Goal: Task Accomplishment & Management: Manage account settings

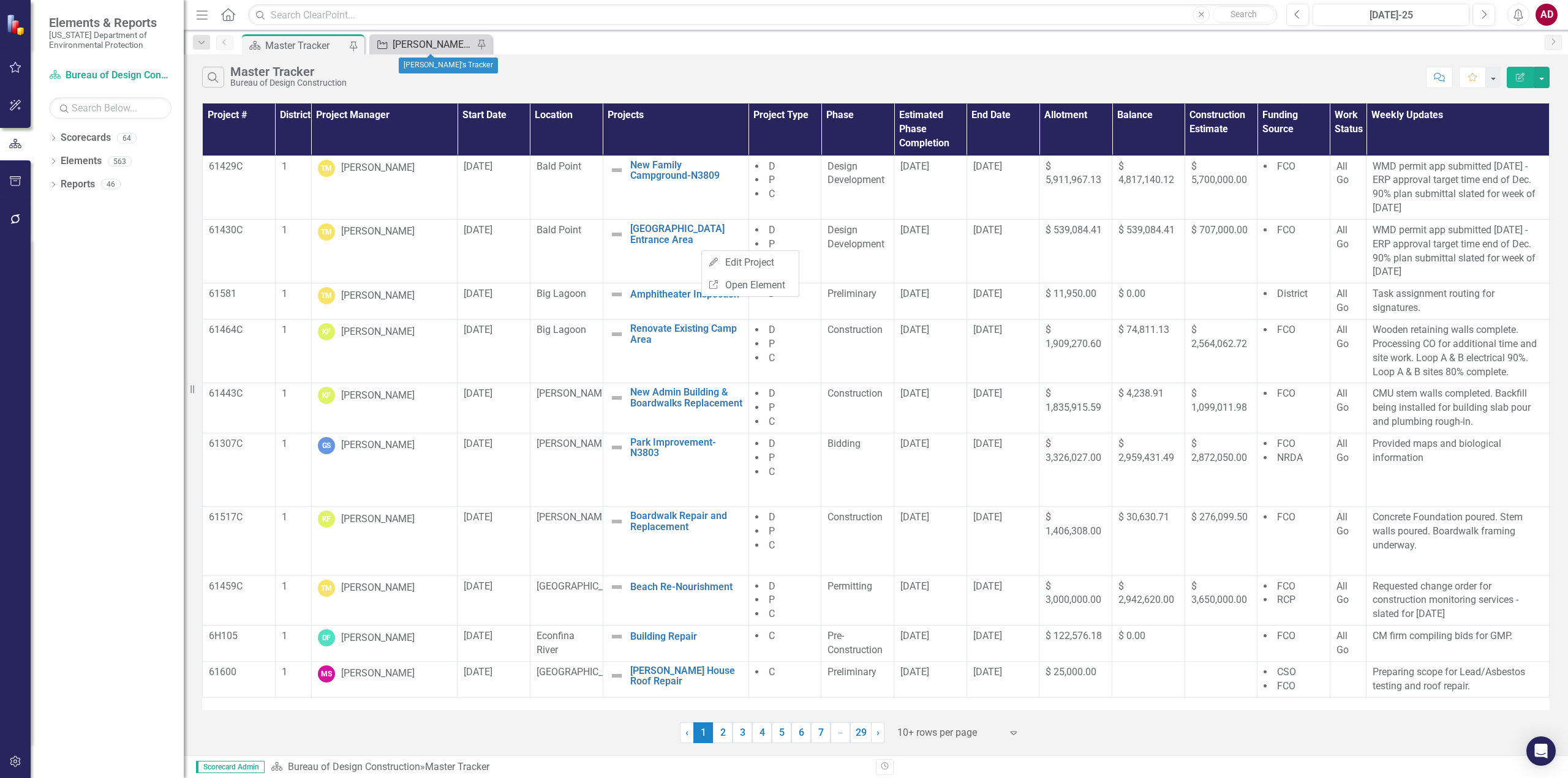
click at [406, 40] on div "[PERSON_NAME]'s Tracker" at bounding box center [433, 45] width 81 height 16
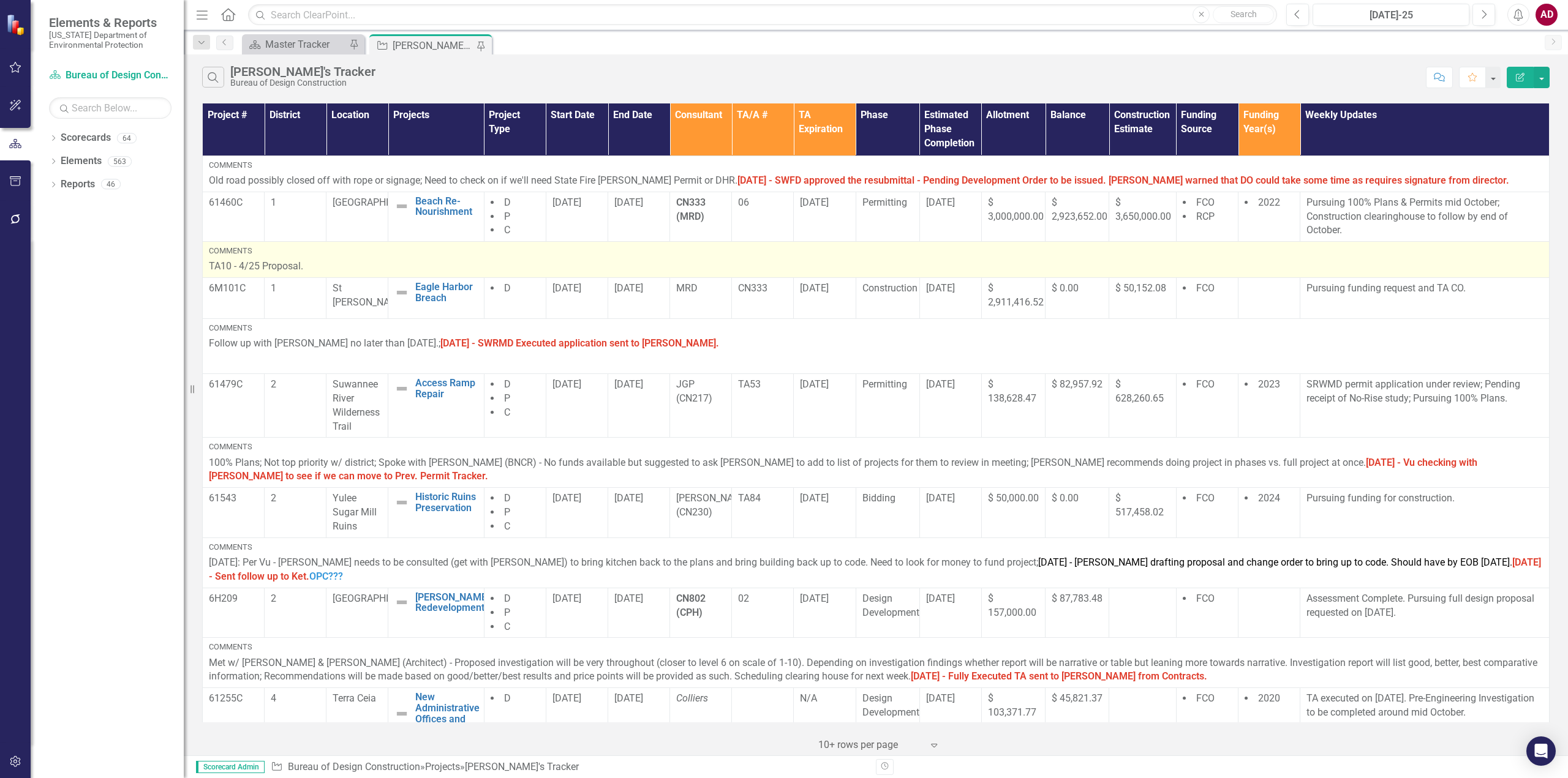
click at [342, 260] on p "TA10 - 4/25 Proposal." at bounding box center [876, 267] width 1334 height 14
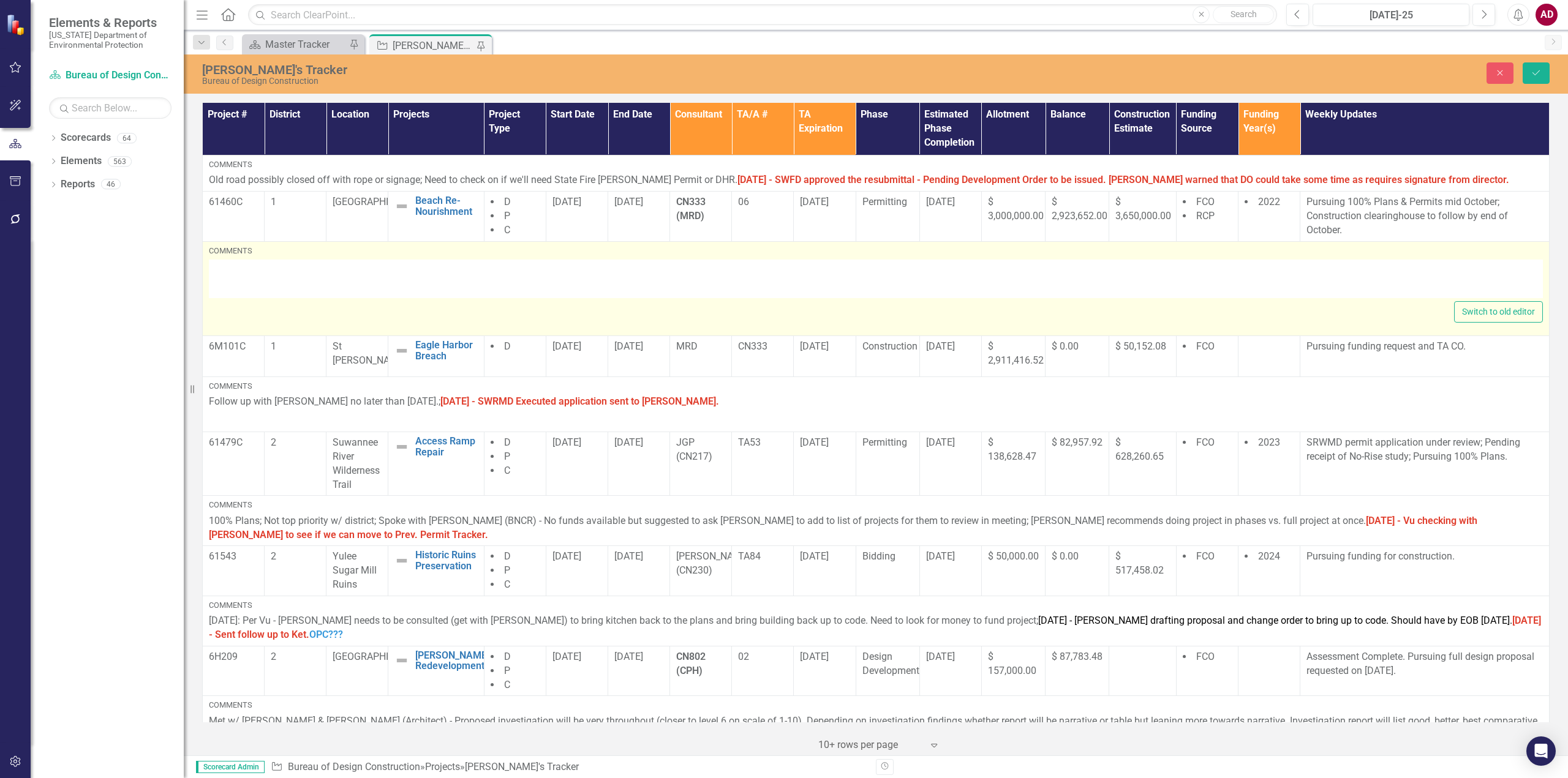
type textarea "<p>TA10 - 4/25 Proposal.</p>"
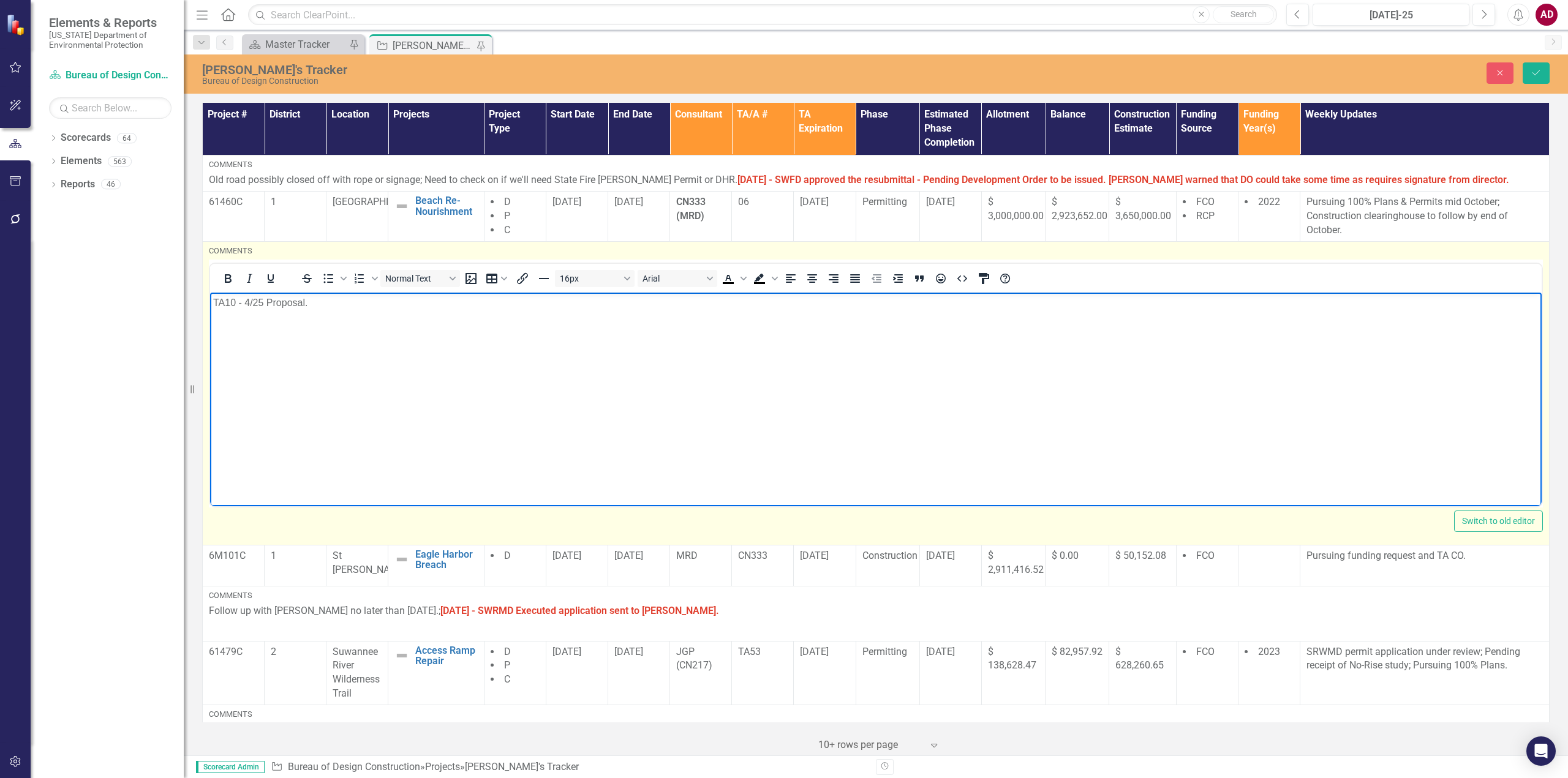
click at [332, 313] on body "TA10 - 4/25 Proposal." at bounding box center [875, 384] width 1331 height 183
click at [230, 279] on icon "Bold" at bounding box center [228, 279] width 6 height 9
drag, startPoint x: 425, startPoint y: 298, endPoint x: 312, endPoint y: 304, distance: 113.2
click at [312, 304] on p "TA10 - 4/25 Proposal. [PERSON_NAME] looking for money!!" at bounding box center [876, 302] width 1325 height 15
click at [729, 278] on icon "Text color Black" at bounding box center [728, 277] width 6 height 6
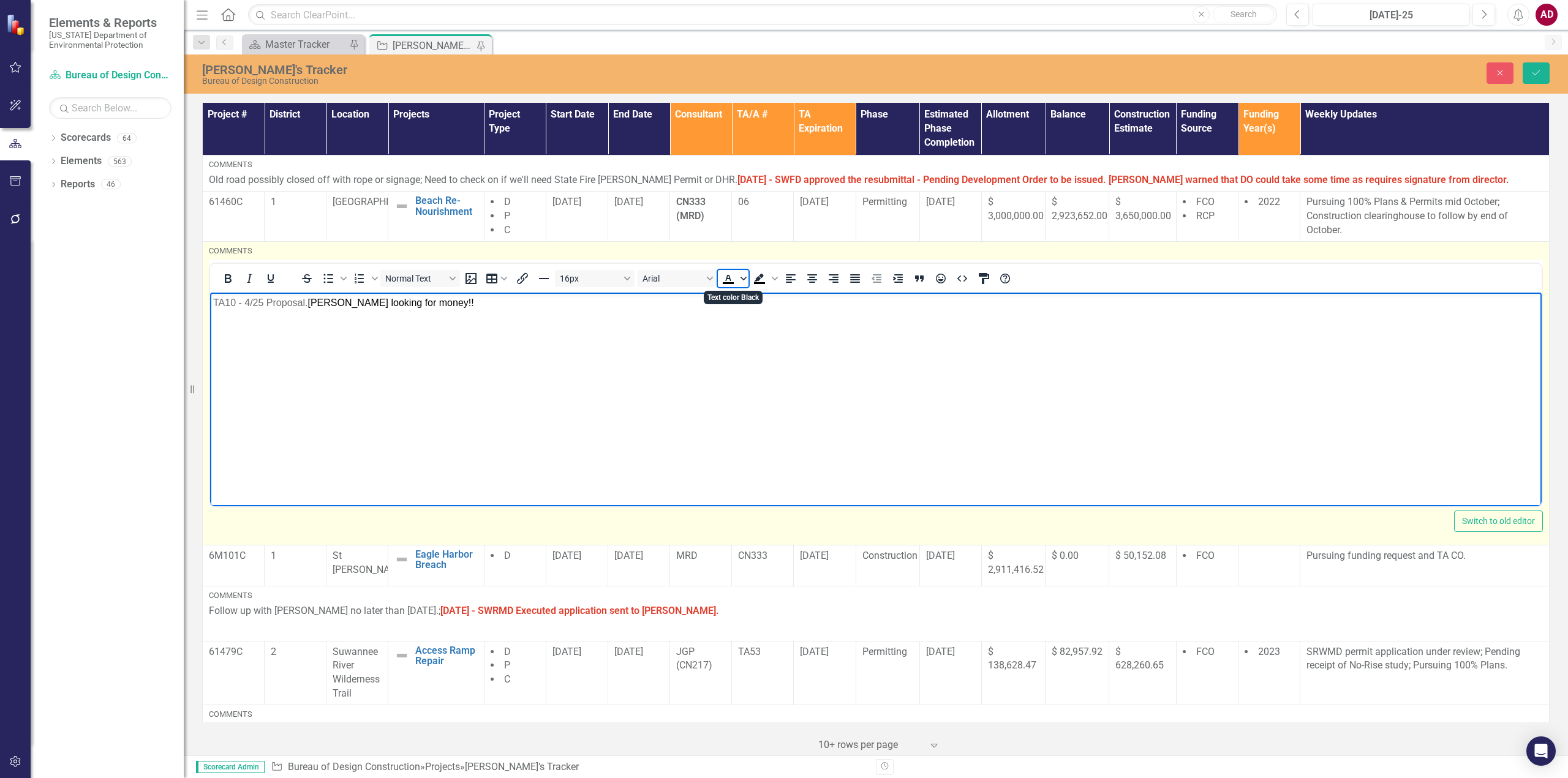
click at [738, 279] on span "Text color Black" at bounding box center [743, 279] width 10 height 17
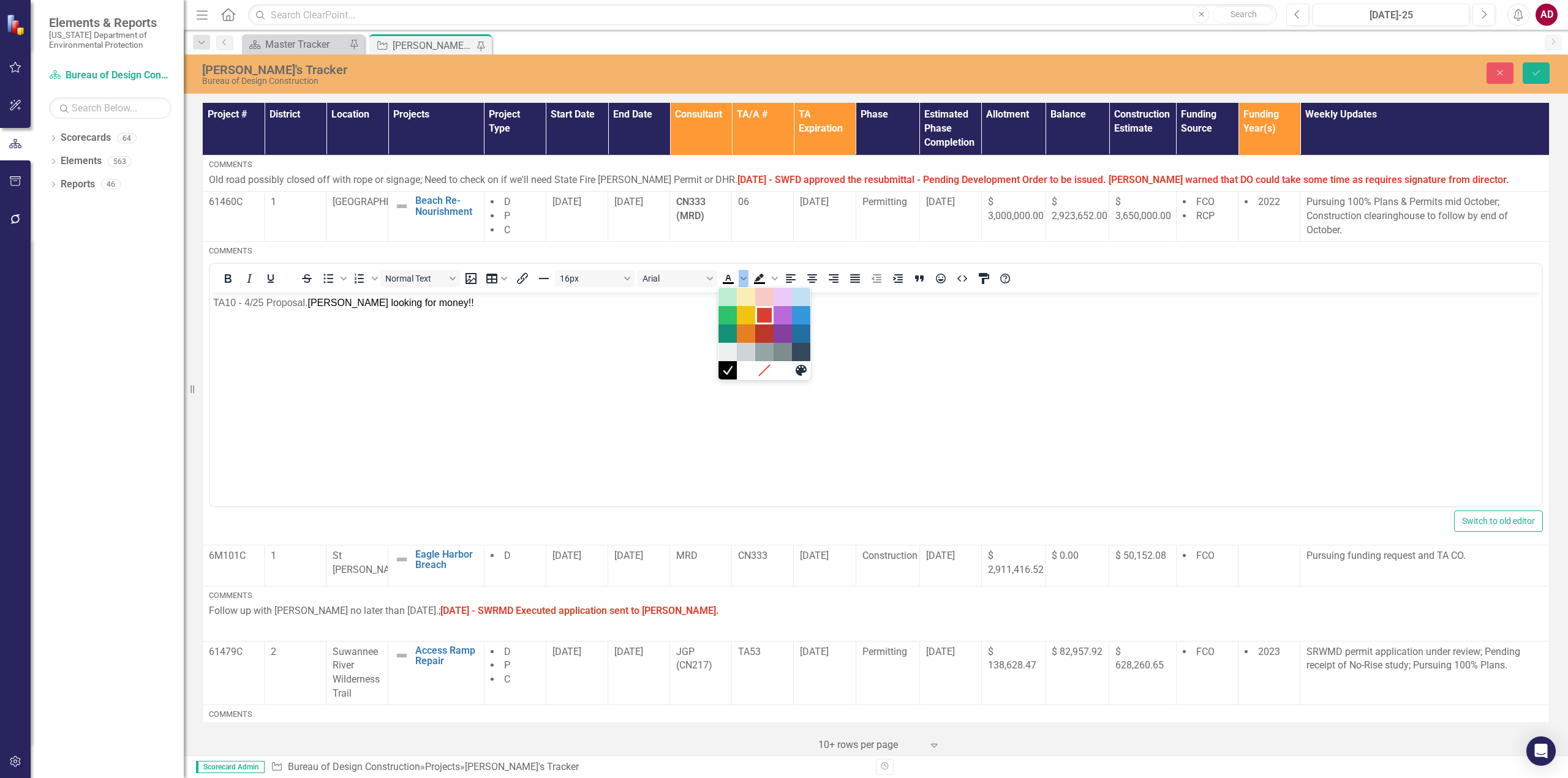
click at [766, 318] on div "Red" at bounding box center [764, 315] width 15 height 15
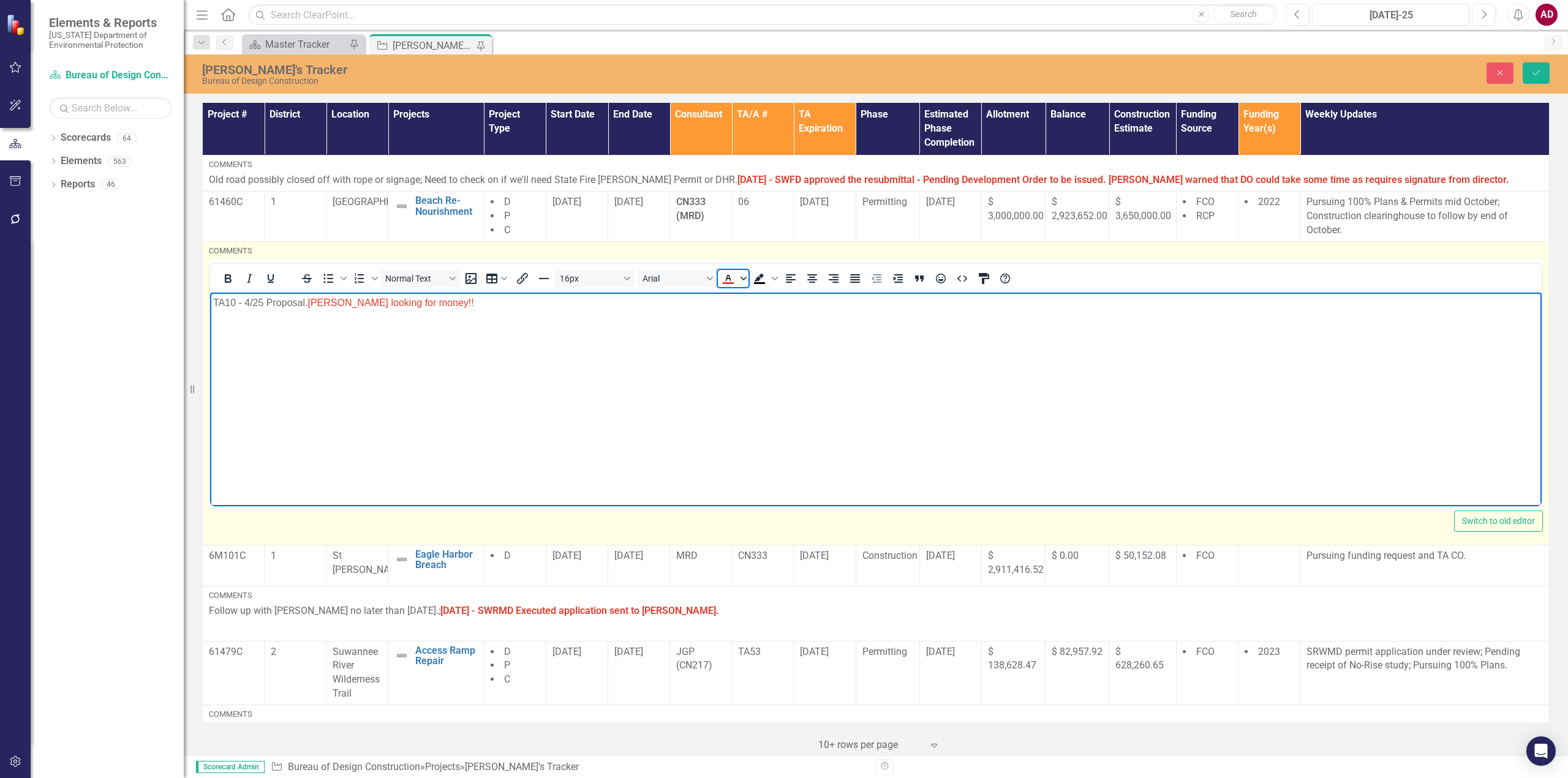
click at [741, 280] on icon "Text color Red" at bounding box center [743, 278] width 6 height 6
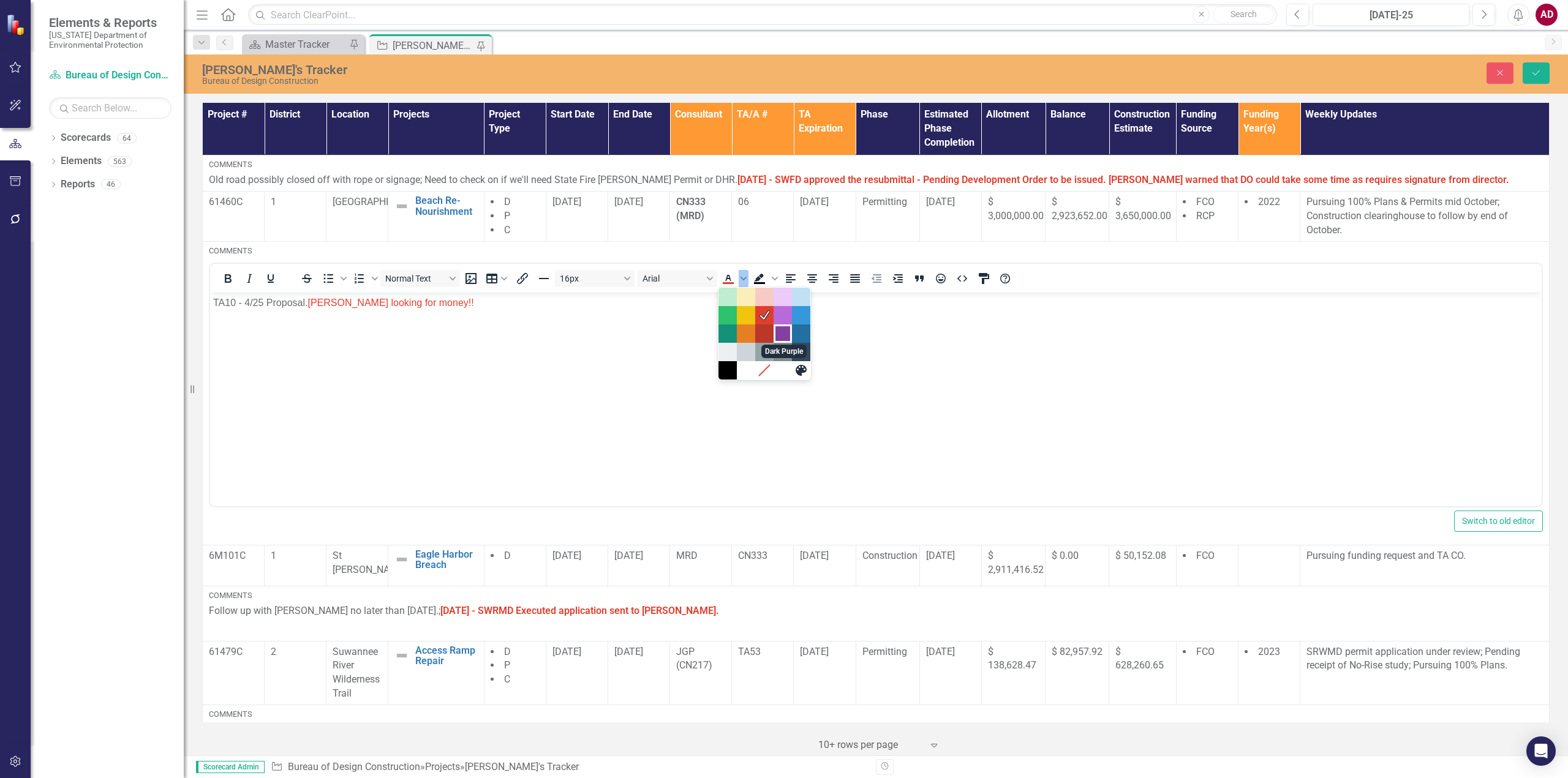
click at [778, 331] on div "Dark Purple" at bounding box center [783, 334] width 15 height 15
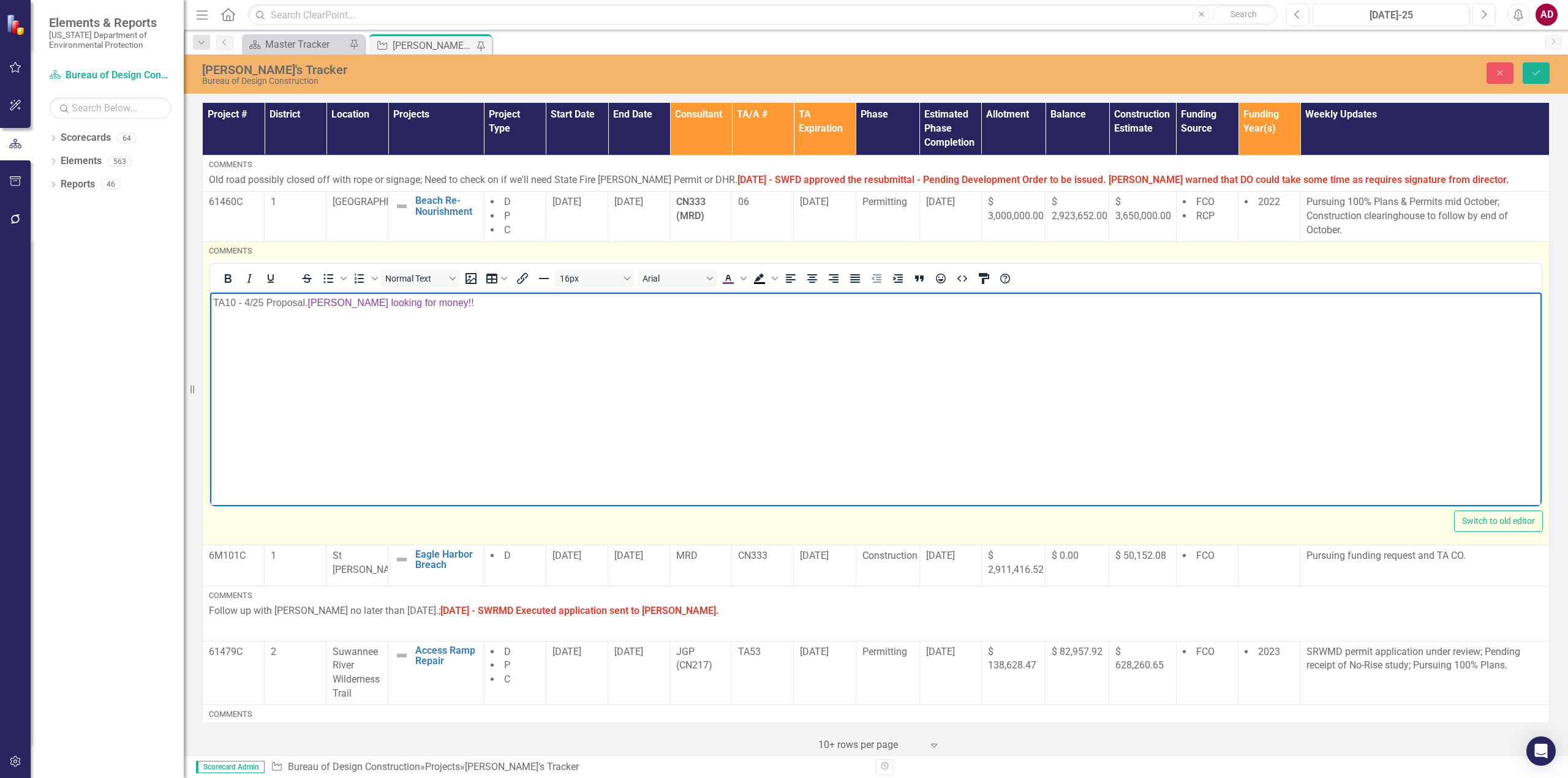
click at [440, 311] on body "TA10 - 4/25 Proposal. [PERSON_NAME] looking for money!!" at bounding box center [875, 384] width 1331 height 183
drag, startPoint x: 448, startPoint y: 308, endPoint x: 309, endPoint y: 310, distance: 139.0
click at [309, 310] on body "TA10 - 4/25 Proposal. [PERSON_NAME] looking for money!!" at bounding box center [875, 384] width 1331 height 183
click at [226, 281] on icon "Bold" at bounding box center [228, 278] width 15 height 15
click at [407, 369] on body "TA10 - 4/25 Proposal. [PERSON_NAME] looking for money!!" at bounding box center [875, 384] width 1331 height 183
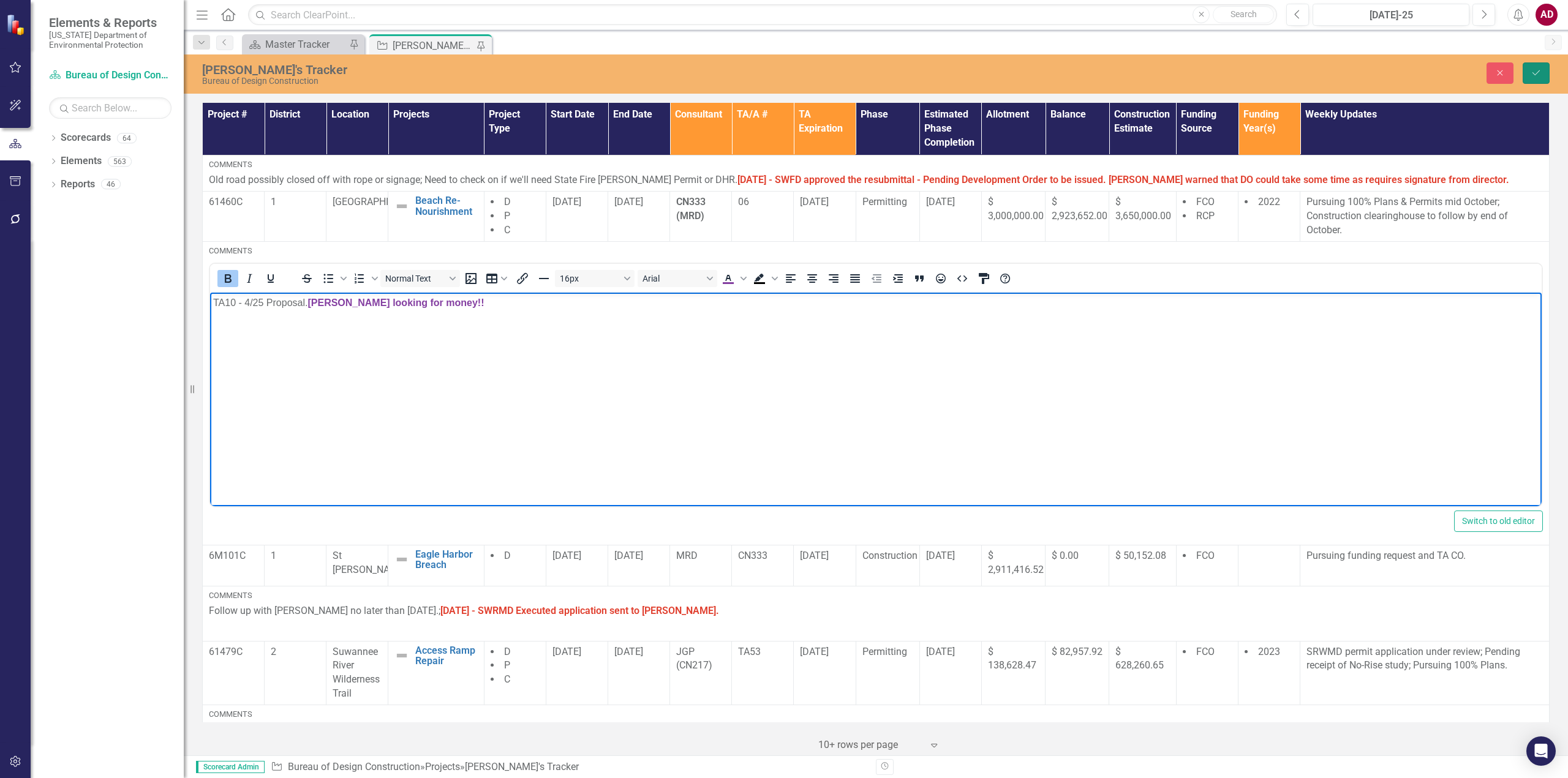
click at [1542, 73] on button "Save" at bounding box center [1536, 73] width 27 height 21
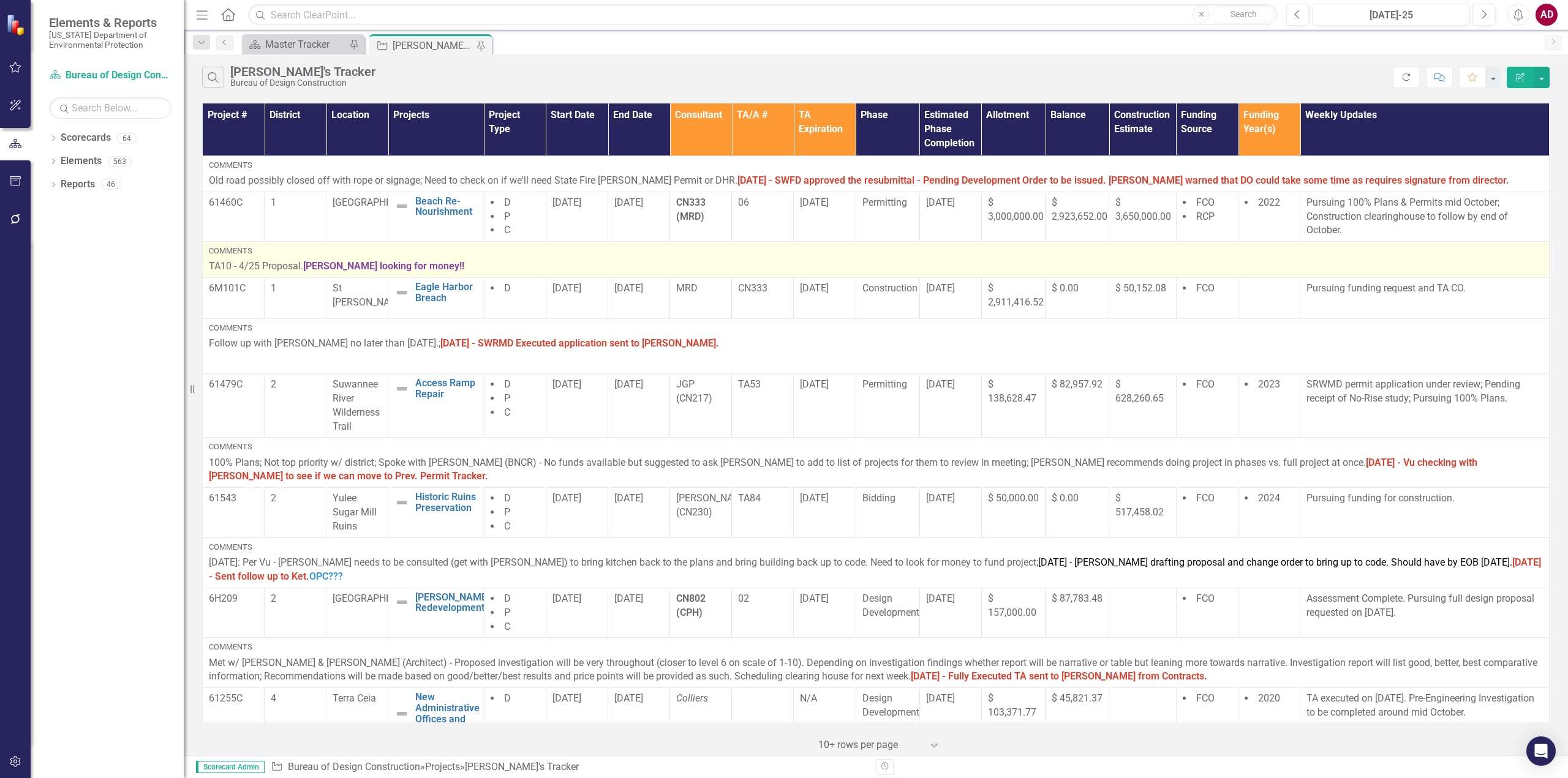
click at [306, 264] on span "[PERSON_NAME] looking for money!!" at bounding box center [383, 266] width 161 height 11
click at [307, 264] on span "[PERSON_NAME] looking for money!!" at bounding box center [383, 266] width 161 height 11
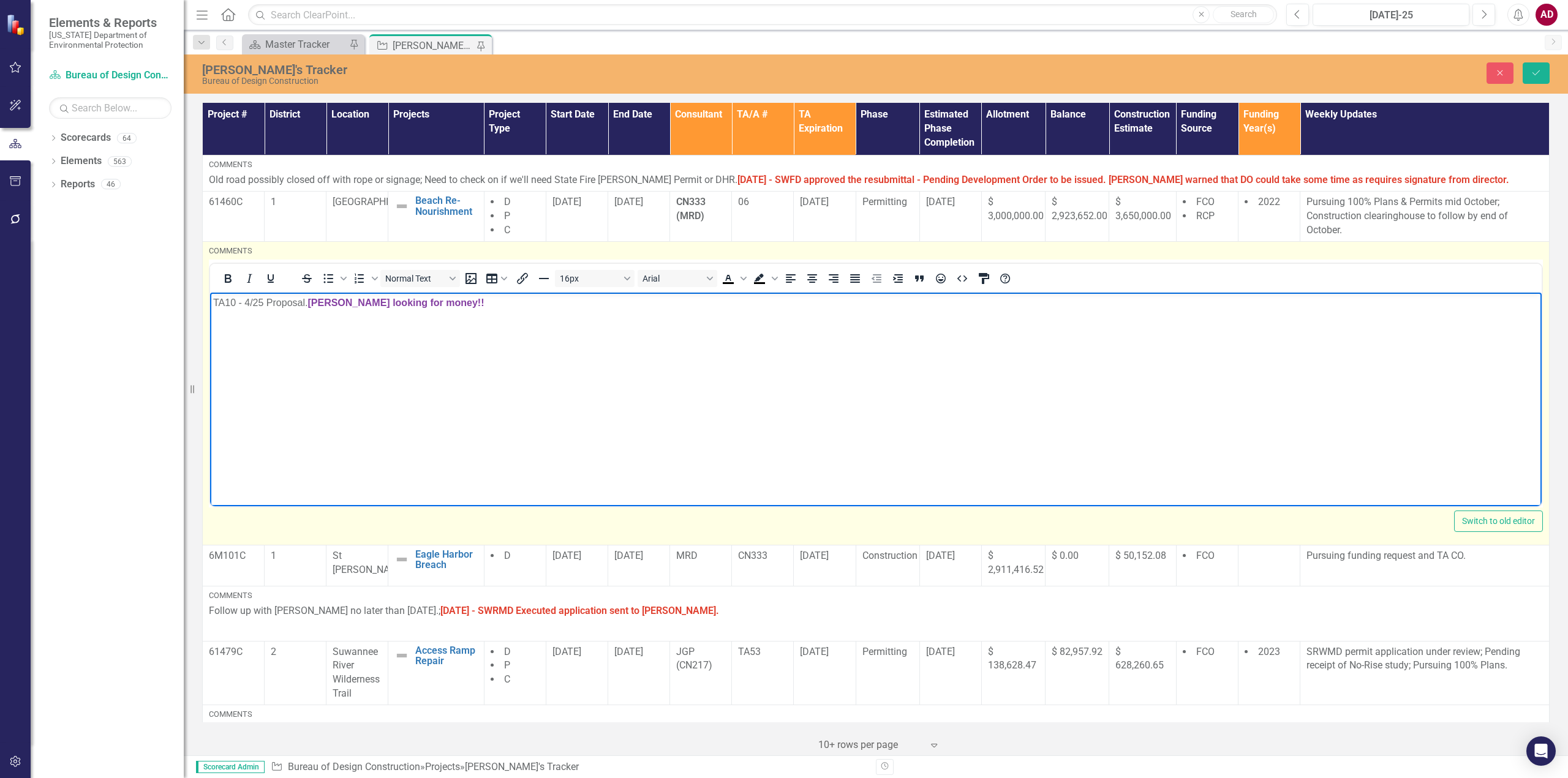
click at [310, 301] on span "[PERSON_NAME] looking for money!!" at bounding box center [396, 302] width 176 height 11
drag, startPoint x: 311, startPoint y: 301, endPoint x: 354, endPoint y: 301, distance: 43.0
click at [354, 301] on p "TA10 - 4/25 Proposal. [DATE] - [PERSON_NAME] looking for money!!" at bounding box center [876, 302] width 1325 height 15
click at [230, 277] on icon "Bold" at bounding box center [228, 279] width 6 height 9
click at [742, 279] on icon "Text color Black" at bounding box center [743, 278] width 6 height 4
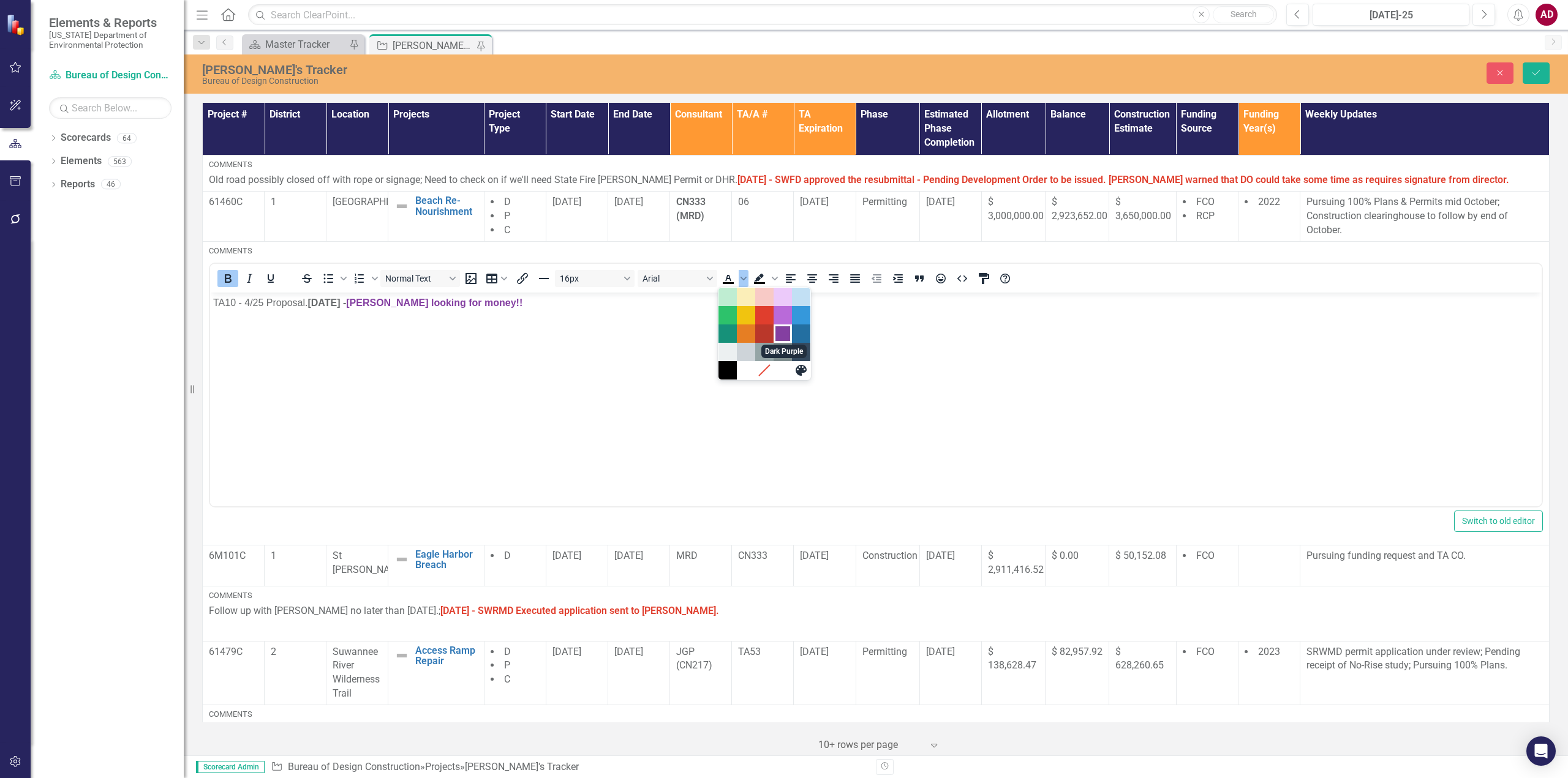
click at [779, 331] on div "Dark Purple" at bounding box center [783, 334] width 15 height 15
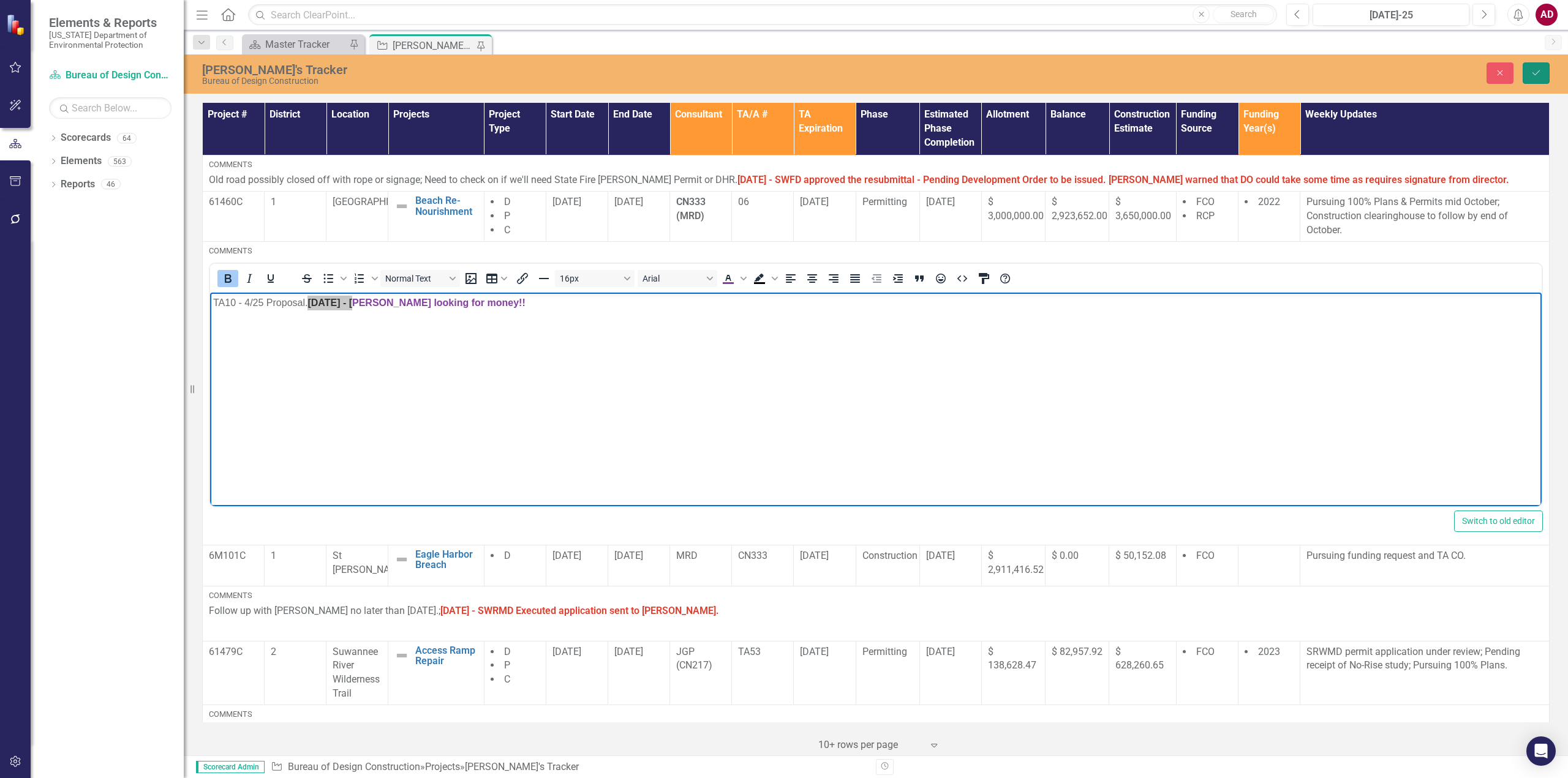
click at [1535, 68] on button "Save" at bounding box center [1536, 73] width 27 height 21
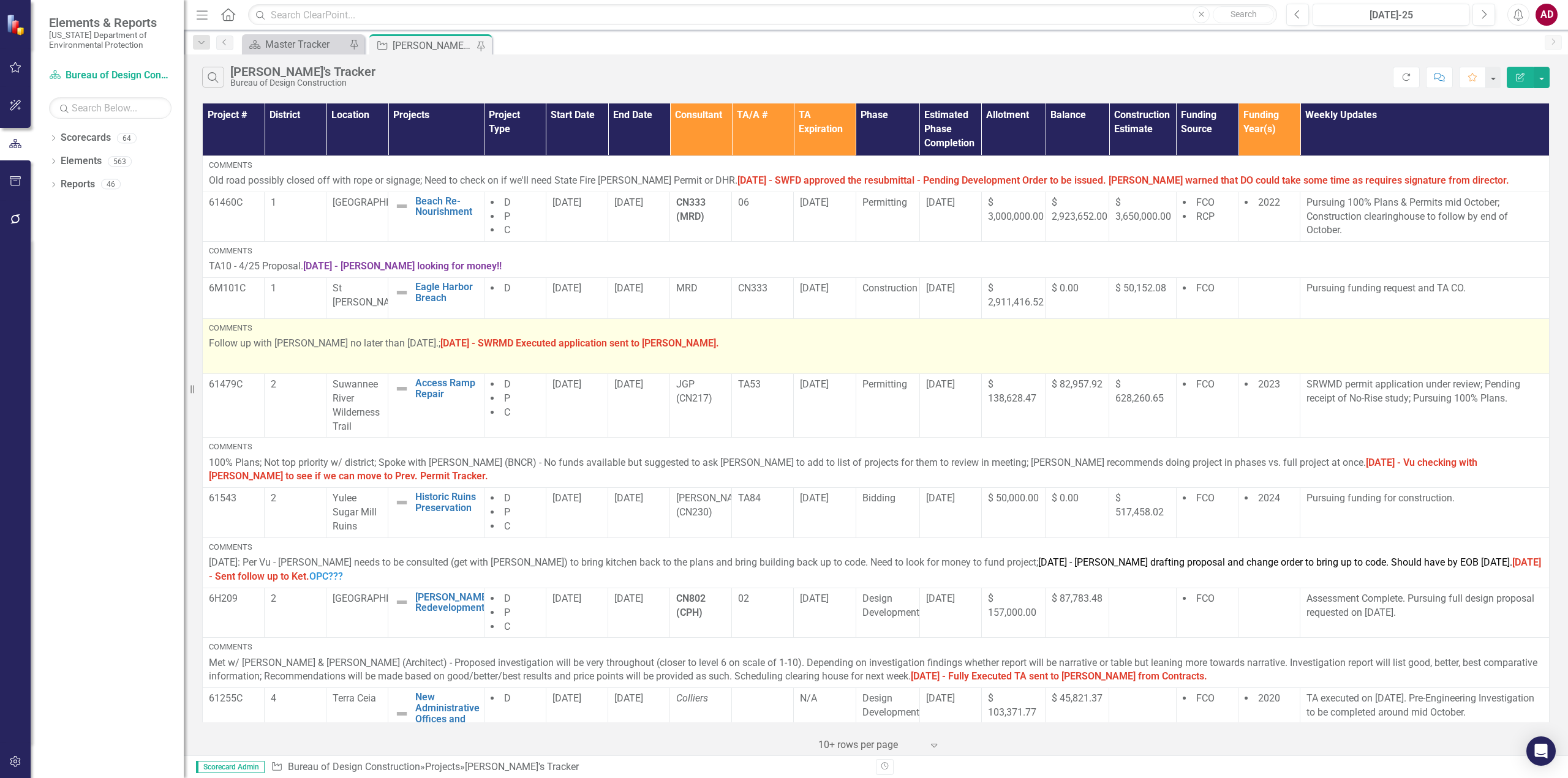
click at [595, 358] on p at bounding box center [876, 361] width 1334 height 16
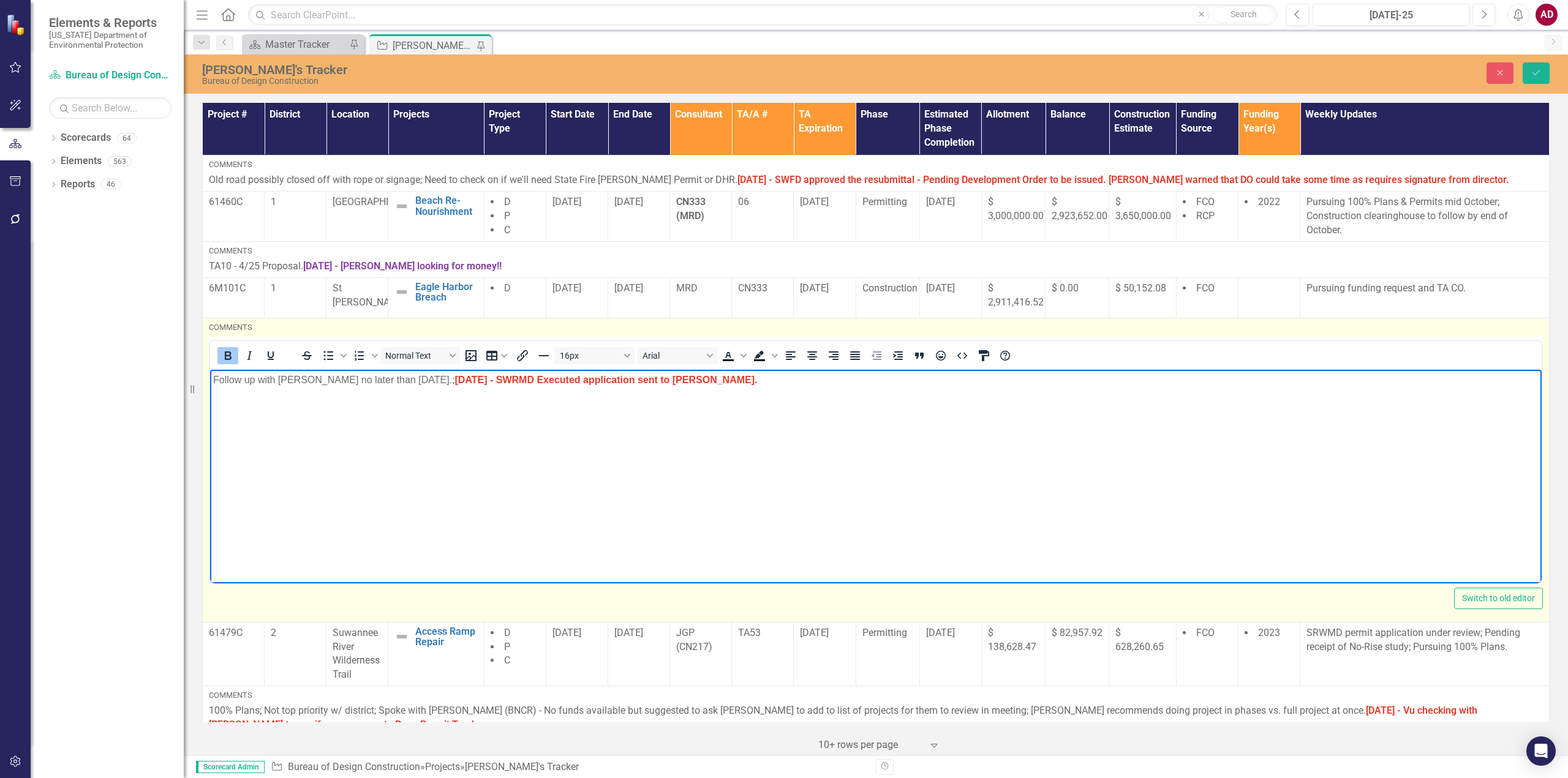
drag, startPoint x: 706, startPoint y: 384, endPoint x: 694, endPoint y: 384, distance: 12.0
click at [694, 384] on p "Follow up with [PERSON_NAME] no later than [DATE].; [DATE] - SWRMD Executed app…" at bounding box center [876, 379] width 1325 height 15
drag, startPoint x: 827, startPoint y: 383, endPoint x: 690, endPoint y: 378, distance: 137.1
click at [692, 378] on p "Follow up with [PERSON_NAME] no later than [DATE].; [DATE] - SWRMD Executed app…" at bounding box center [876, 379] width 1325 height 15
click at [745, 356] on icon "Text color Black" at bounding box center [743, 356] width 6 height 4
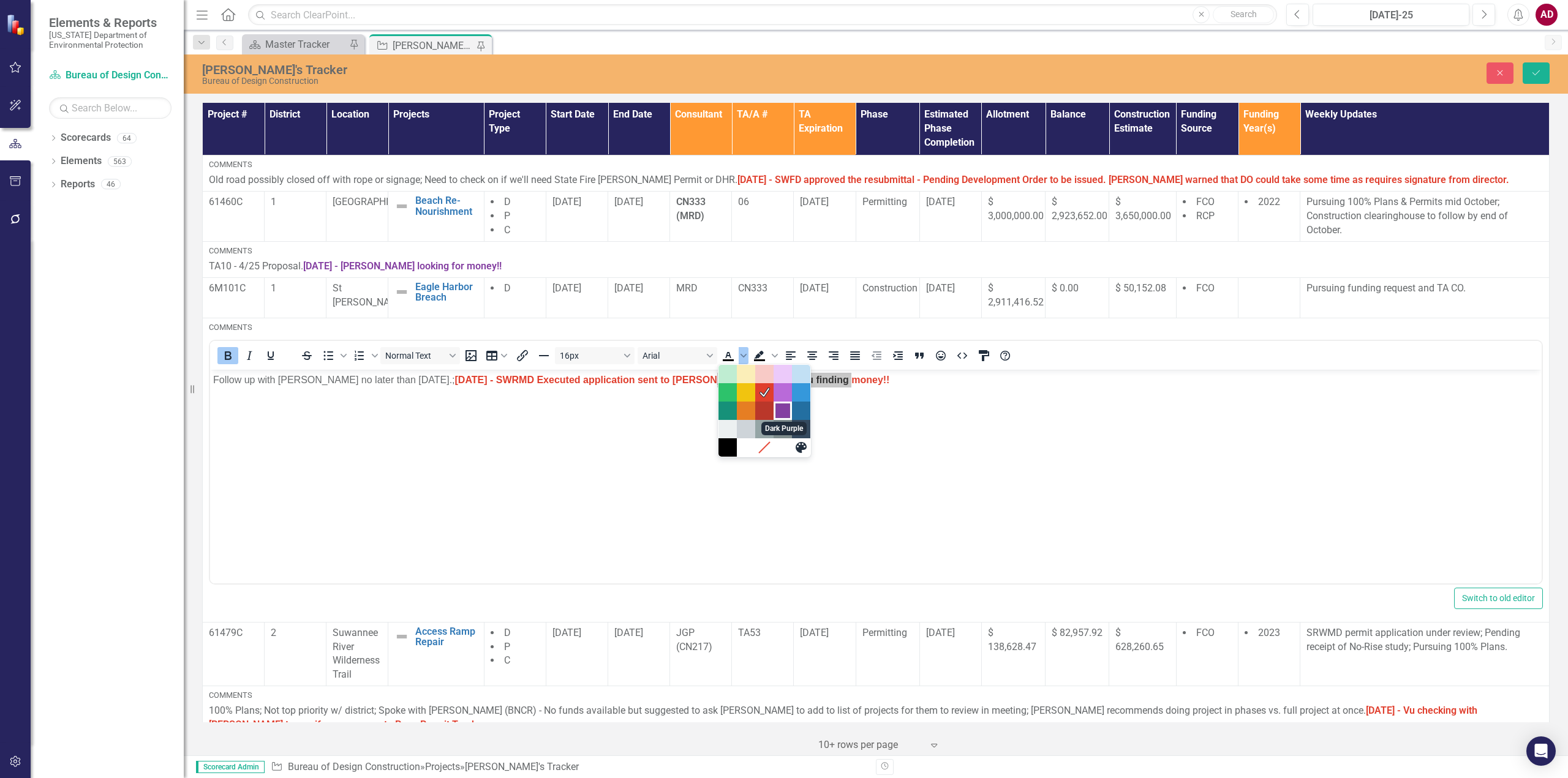
drag, startPoint x: 783, startPoint y: 410, endPoint x: 563, endPoint y: 36, distance: 433.9
click at [783, 410] on div "Dark Purple" at bounding box center [783, 410] width 15 height 15
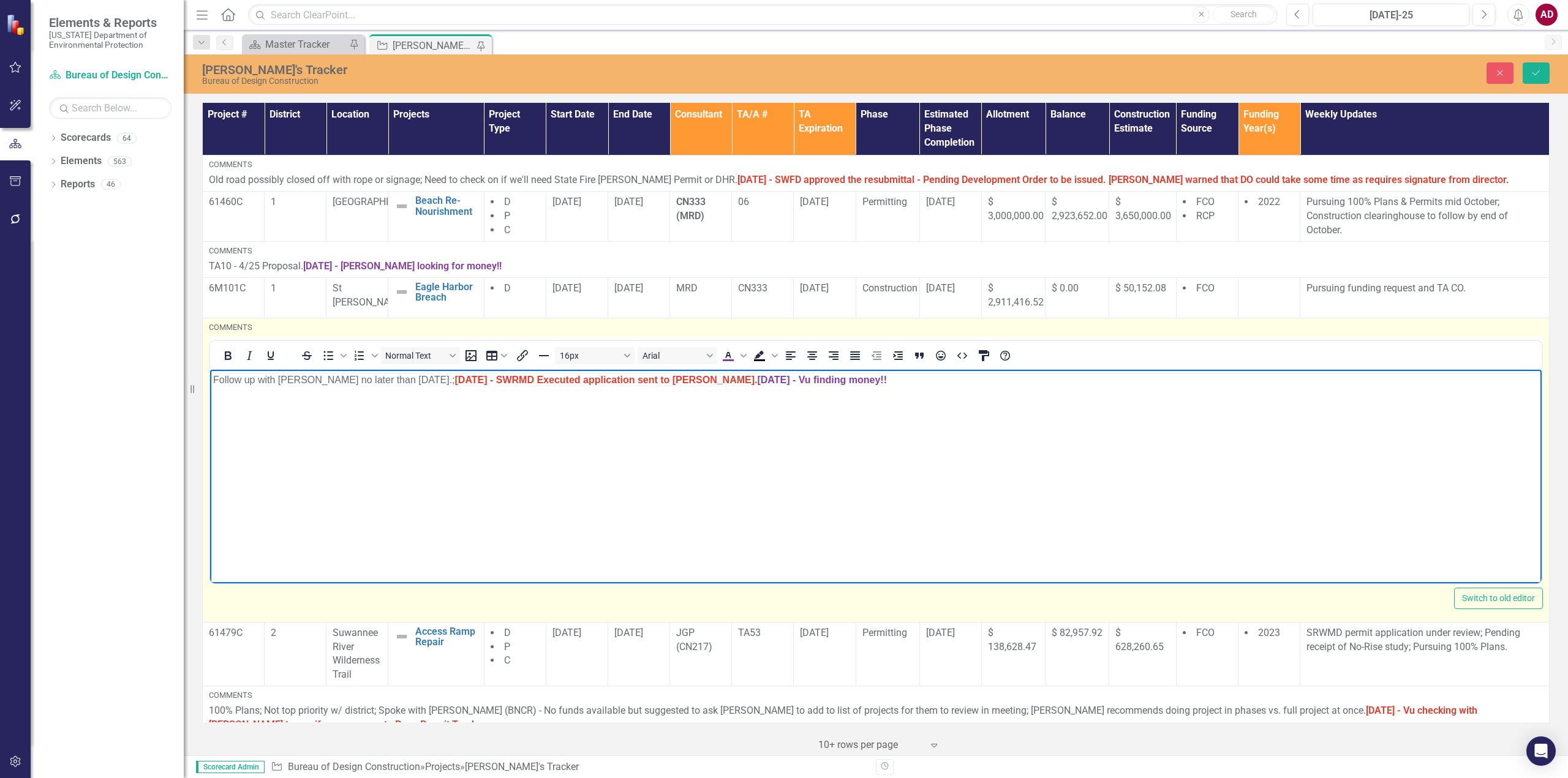
click at [733, 410] on p "Rich Text Area. Press ALT-0 for help." at bounding box center [876, 404] width 1325 height 15
click at [688, 380] on strong "[DATE] - SWRMD Executed application sent to [PERSON_NAME]. [DATE] - Vu finding …" at bounding box center [671, 379] width 432 height 11
click at [731, 474] on body "Follow up with [PERSON_NAME] no later than [DATE].; [DATE] - SWRMD Executed app…" at bounding box center [875, 461] width 1331 height 183
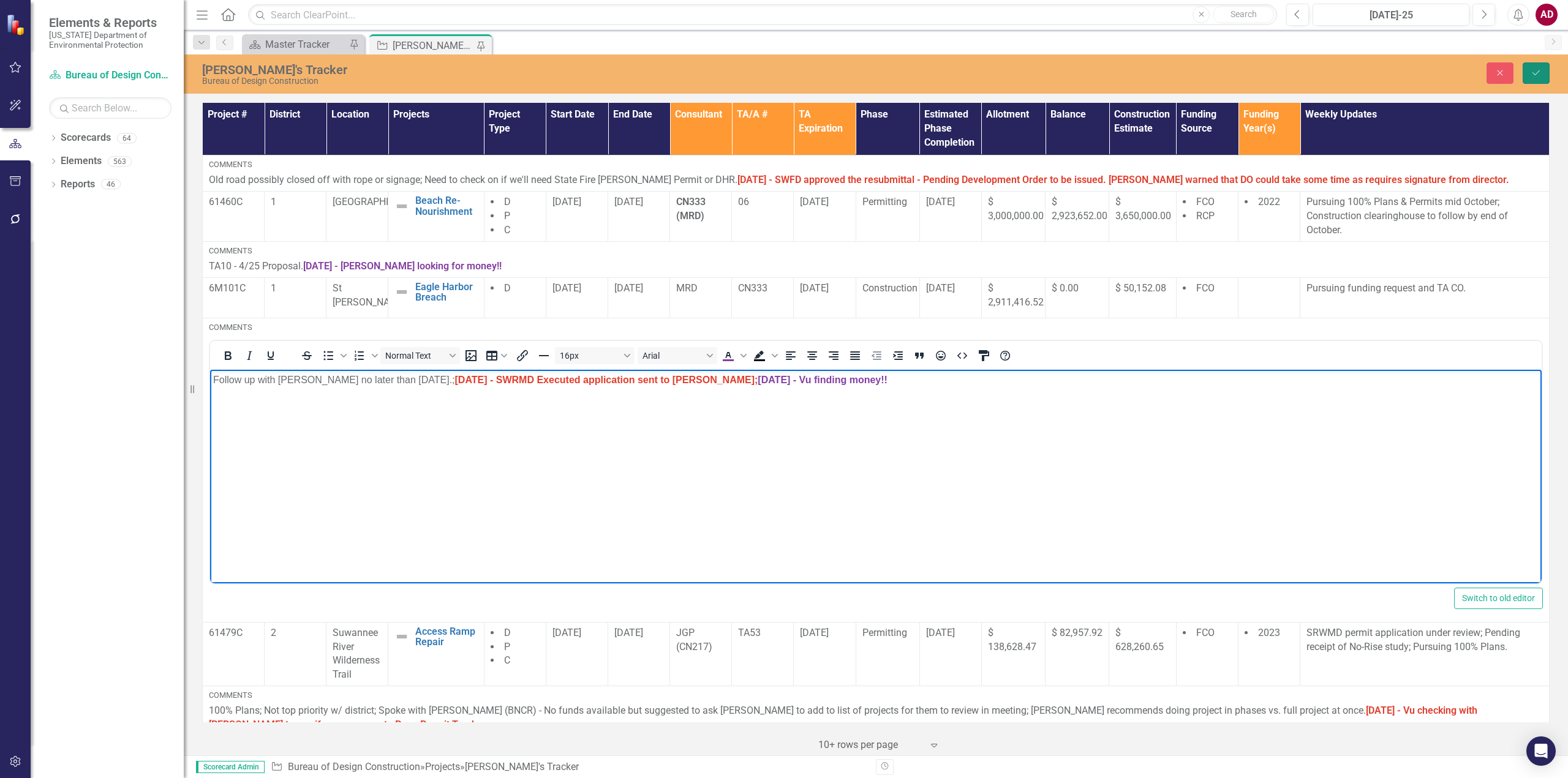
click at [1534, 73] on icon "Save" at bounding box center [1535, 73] width 11 height 9
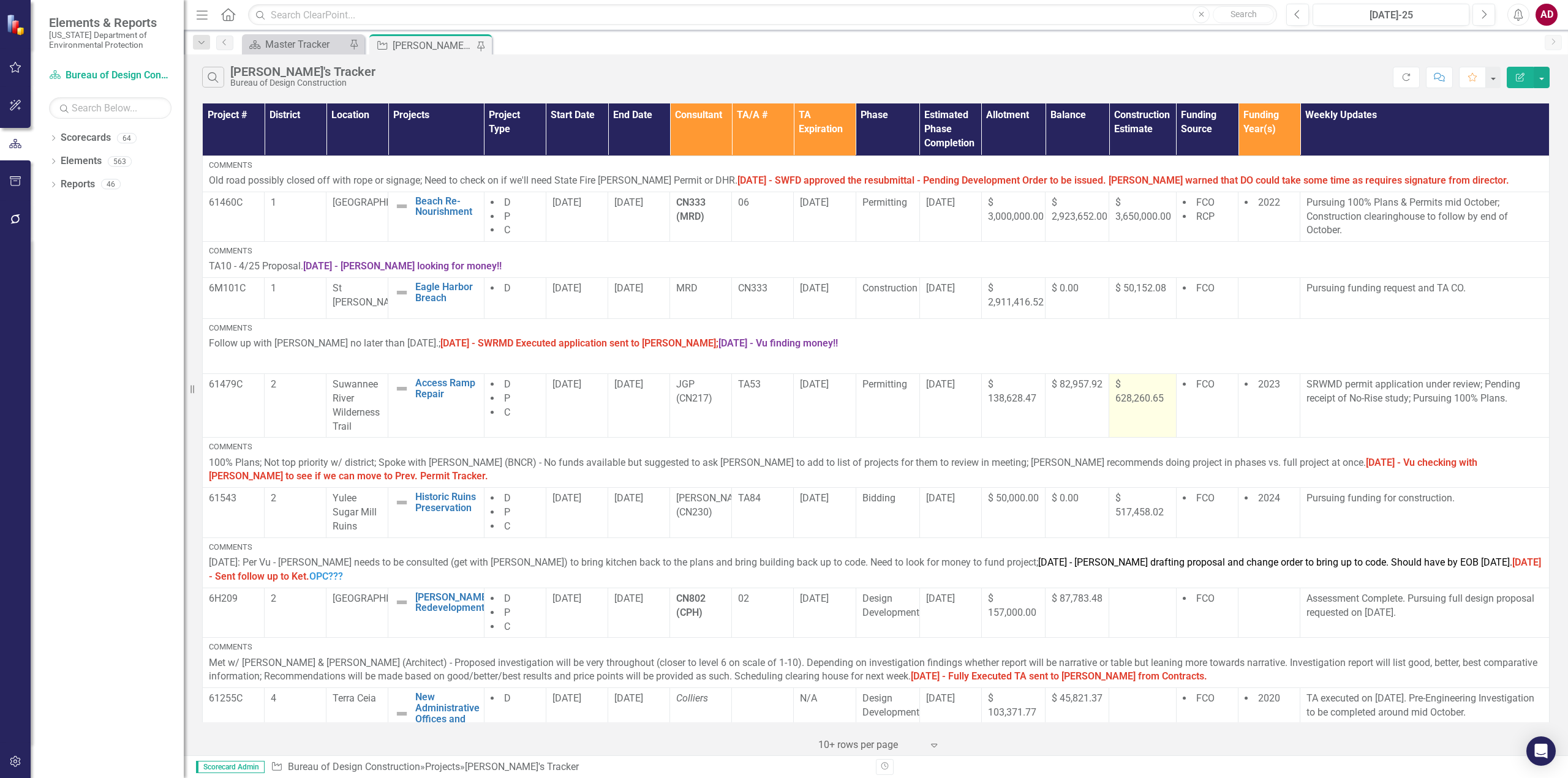
click at [1130, 418] on td "$ 628,260.65" at bounding box center [1143, 405] width 67 height 64
click at [1022, 416] on td "$ 138,628.47" at bounding box center [1013, 405] width 64 height 64
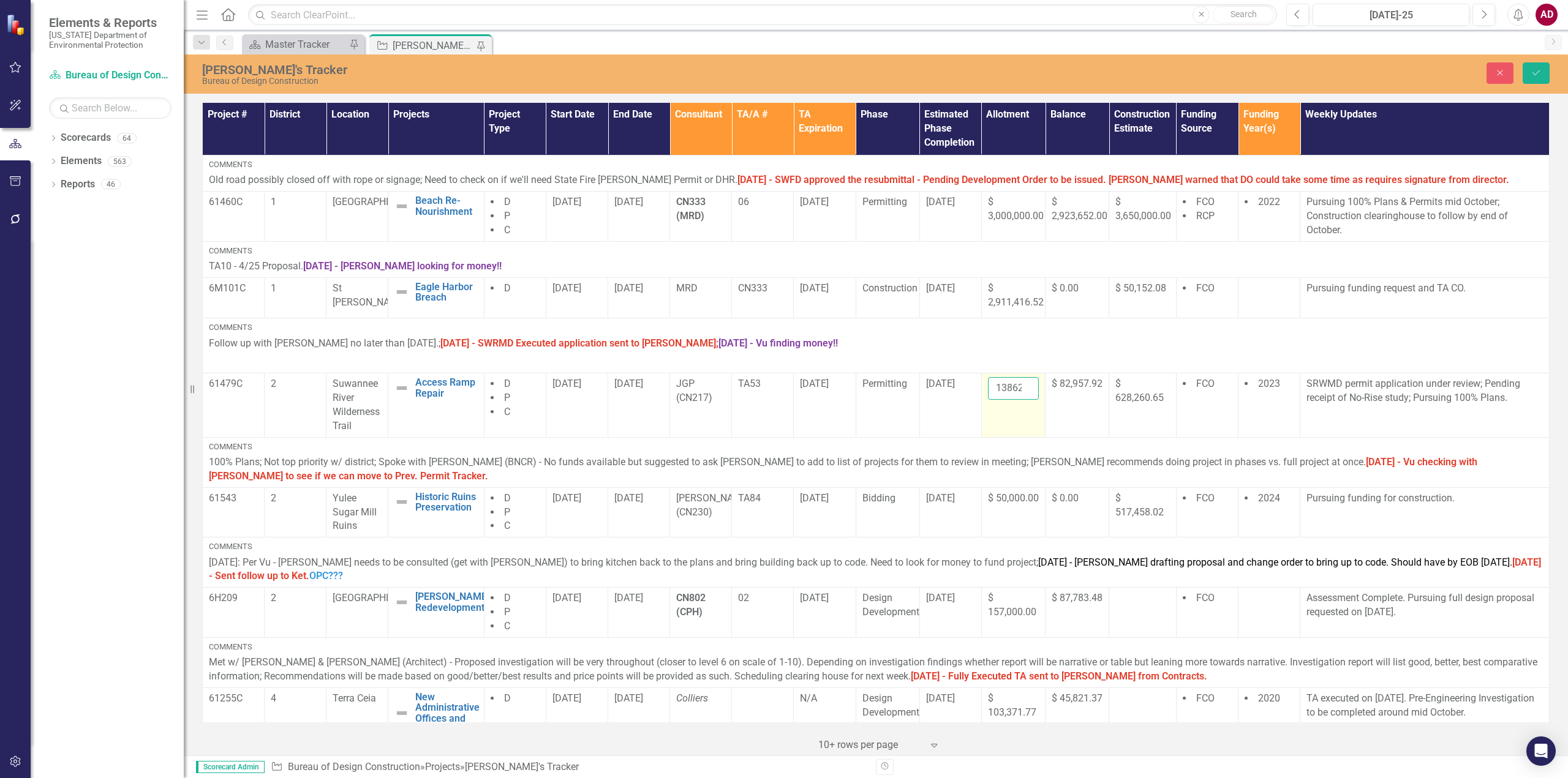
click at [998, 389] on input "138628.47" at bounding box center [1012, 388] width 51 height 23
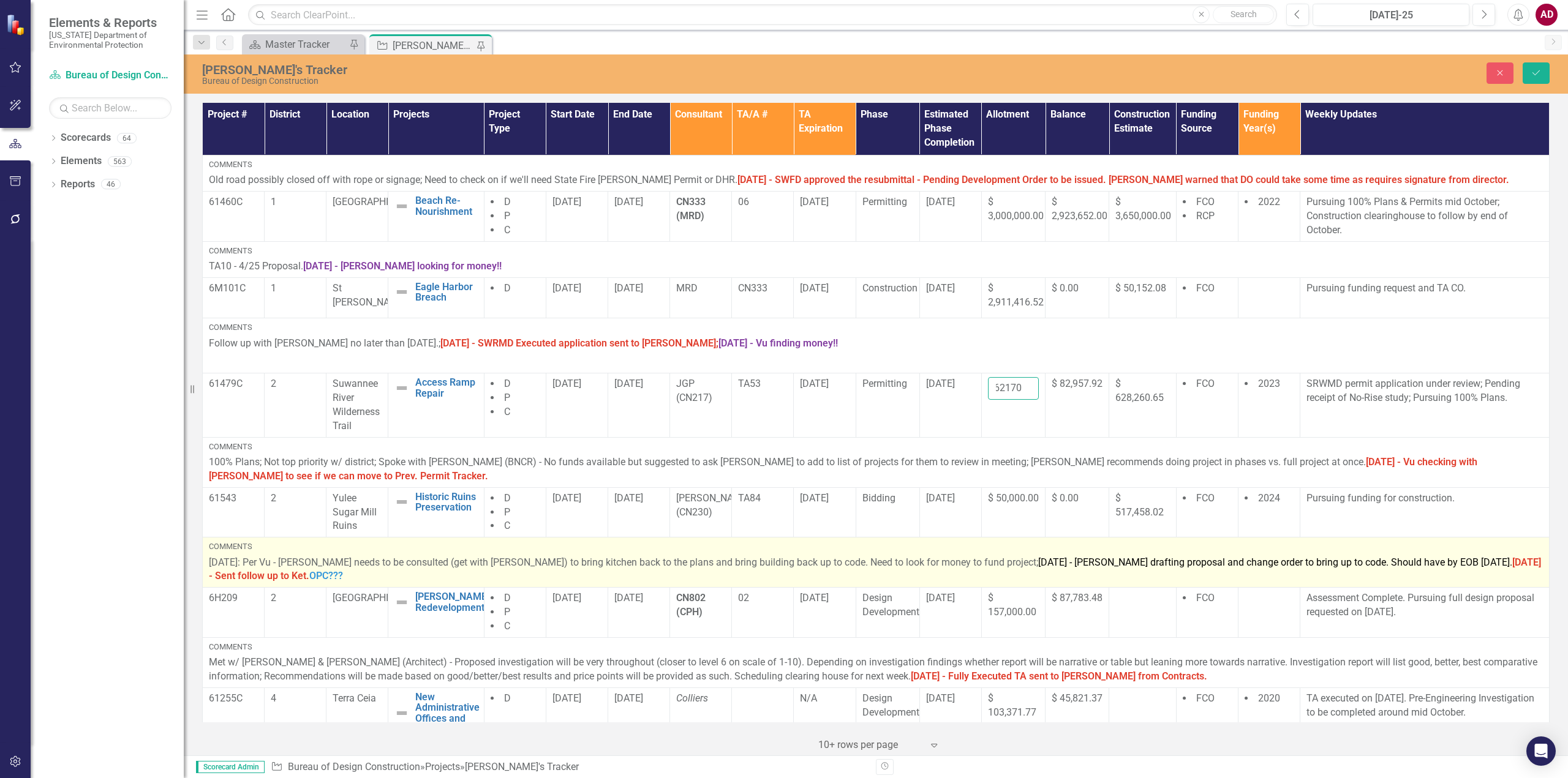
scroll to position [0, 7]
type input "621707"
click button "Save" at bounding box center [1536, 73] width 27 height 21
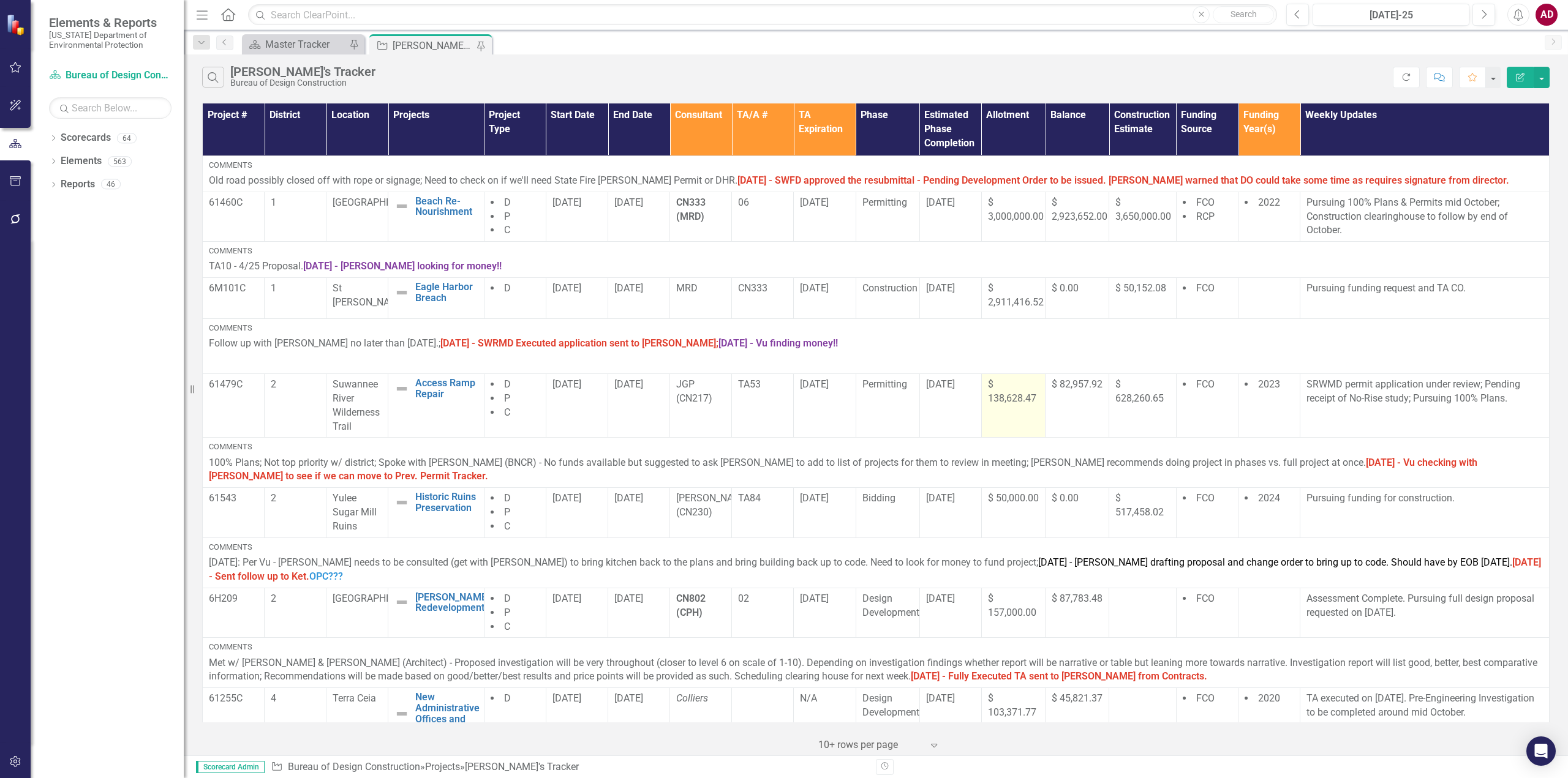
click at [1020, 422] on td "$ 138,628.47" at bounding box center [1013, 405] width 64 height 64
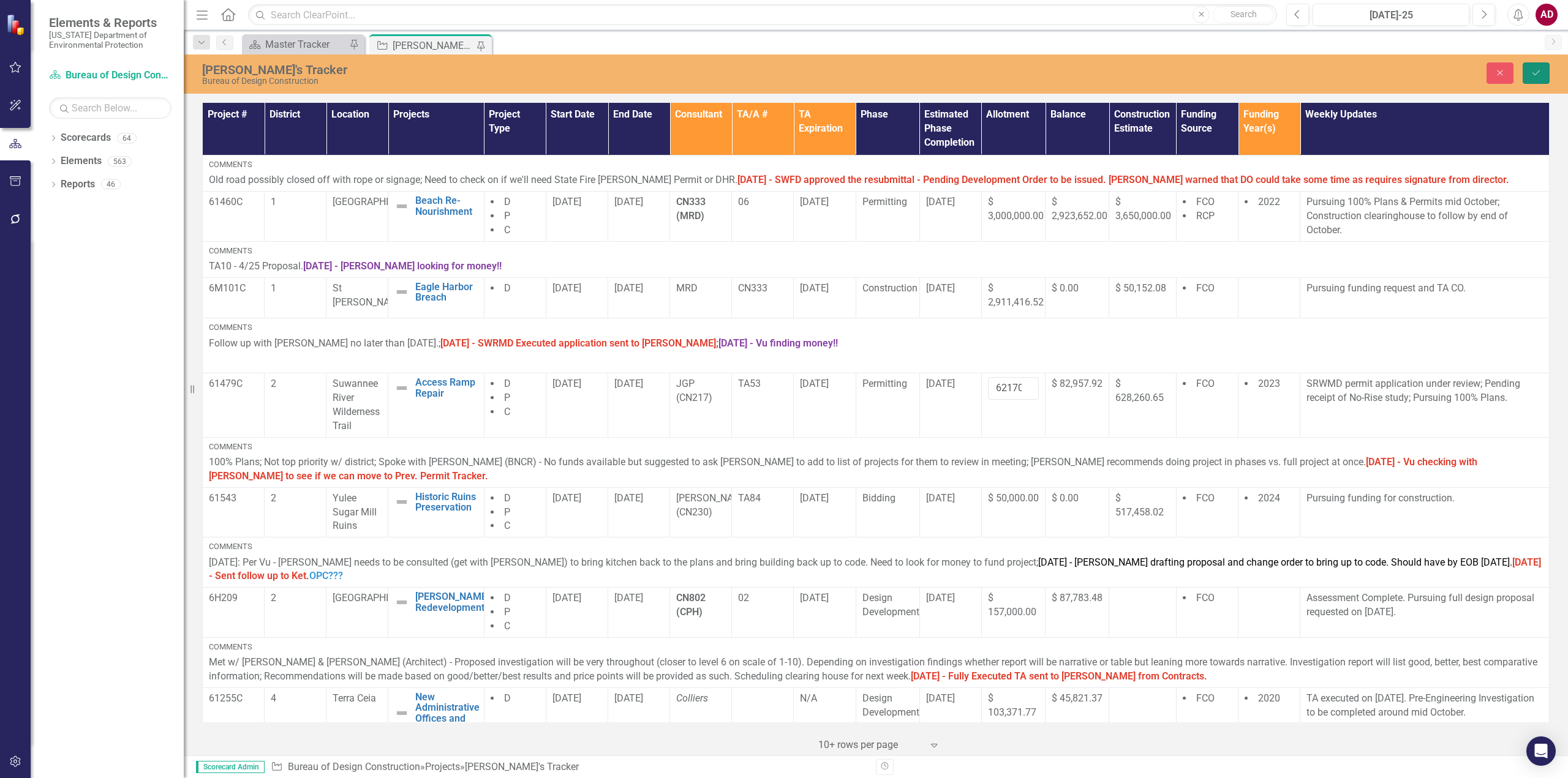
click at [1541, 74] on button "Save" at bounding box center [1536, 73] width 27 height 21
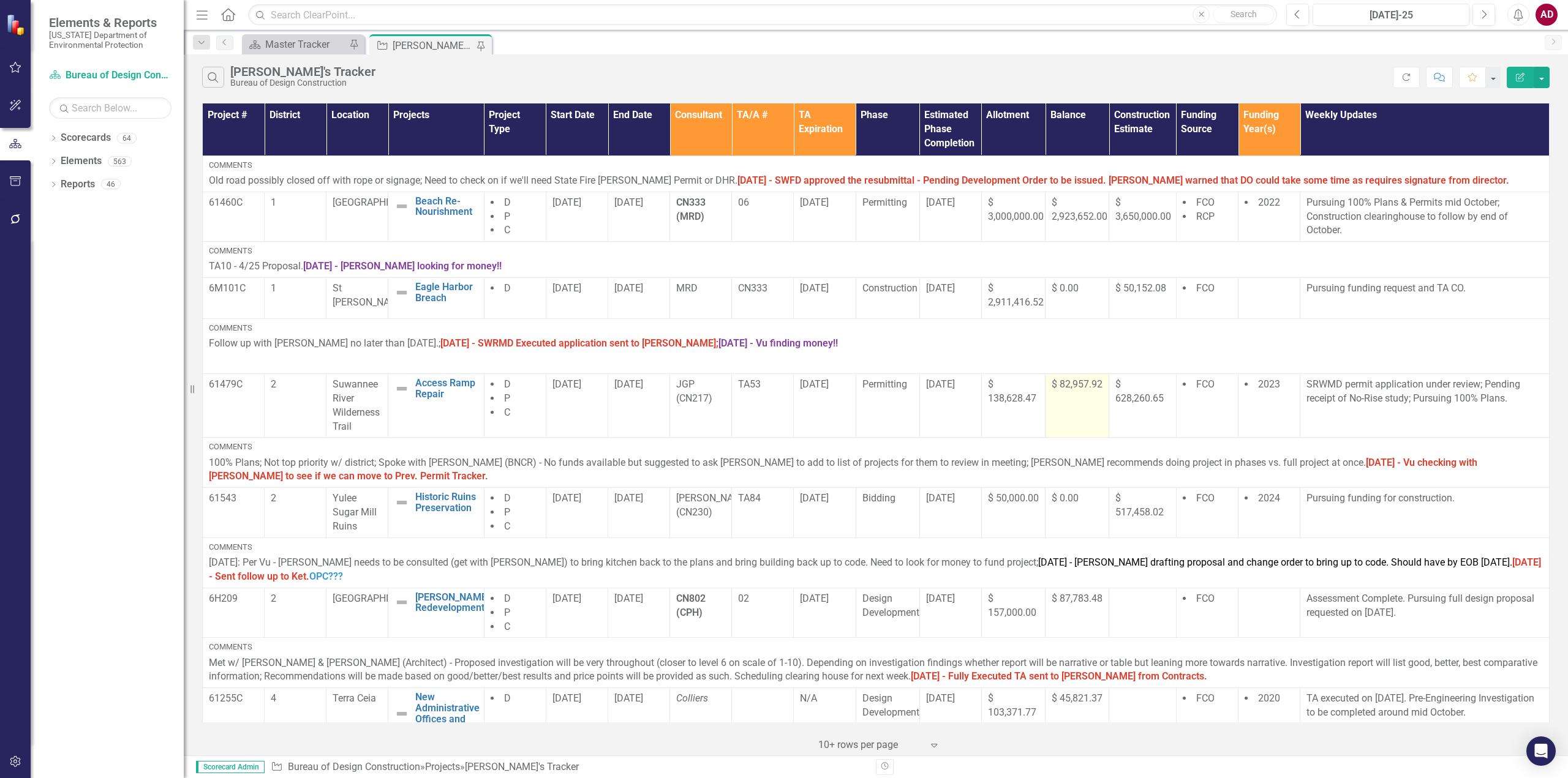
click at [1075, 411] on td "$ 82,957.92" at bounding box center [1077, 405] width 64 height 64
click at [1074, 410] on td "$ 82,957.92" at bounding box center [1077, 405] width 64 height 64
click at [1074, 410] on td "$ 82,957.92" at bounding box center [1077, 405] width 64 height 64
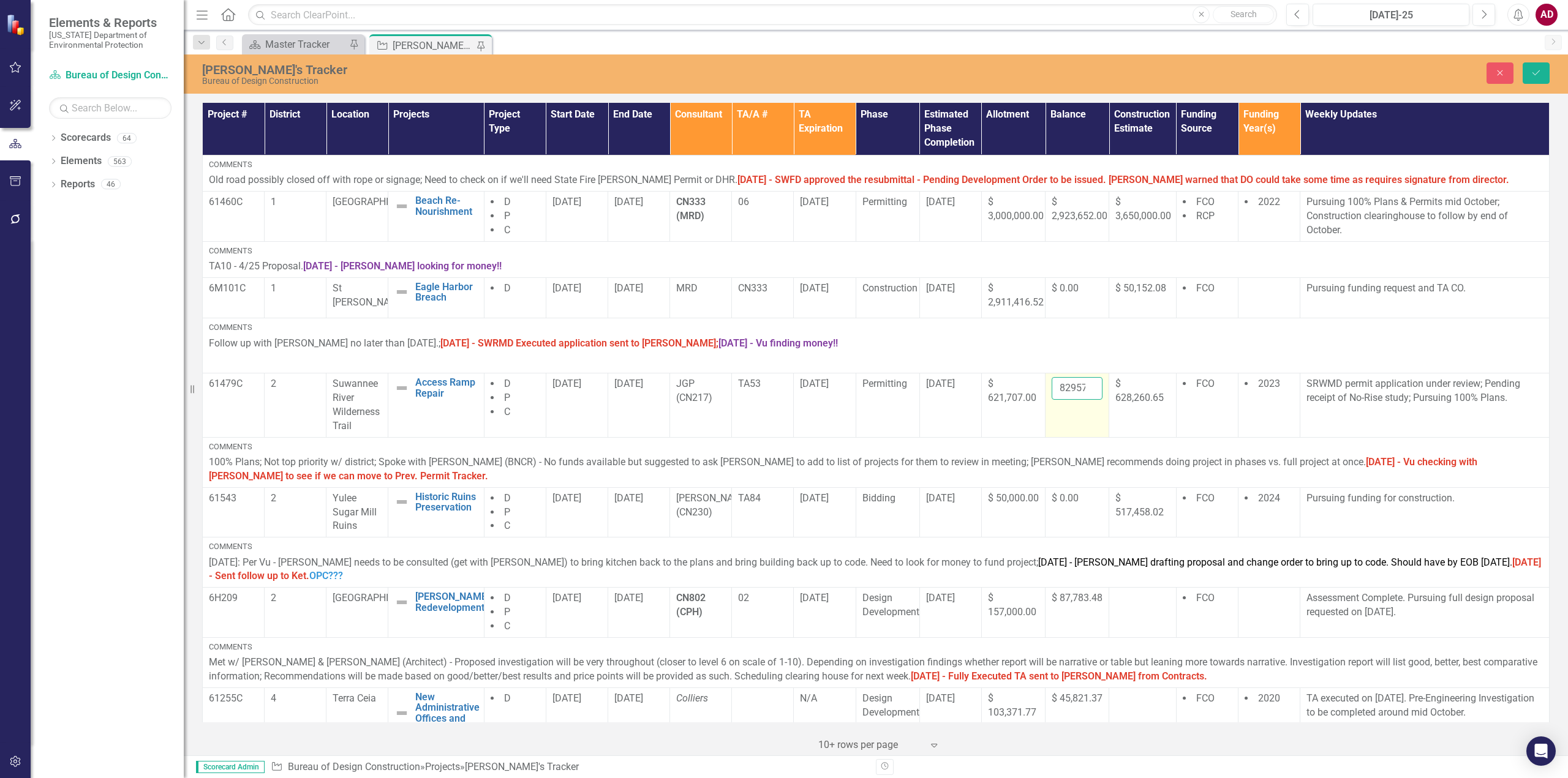
click at [1066, 388] on input "82957.92" at bounding box center [1076, 388] width 51 height 23
type input "112151"
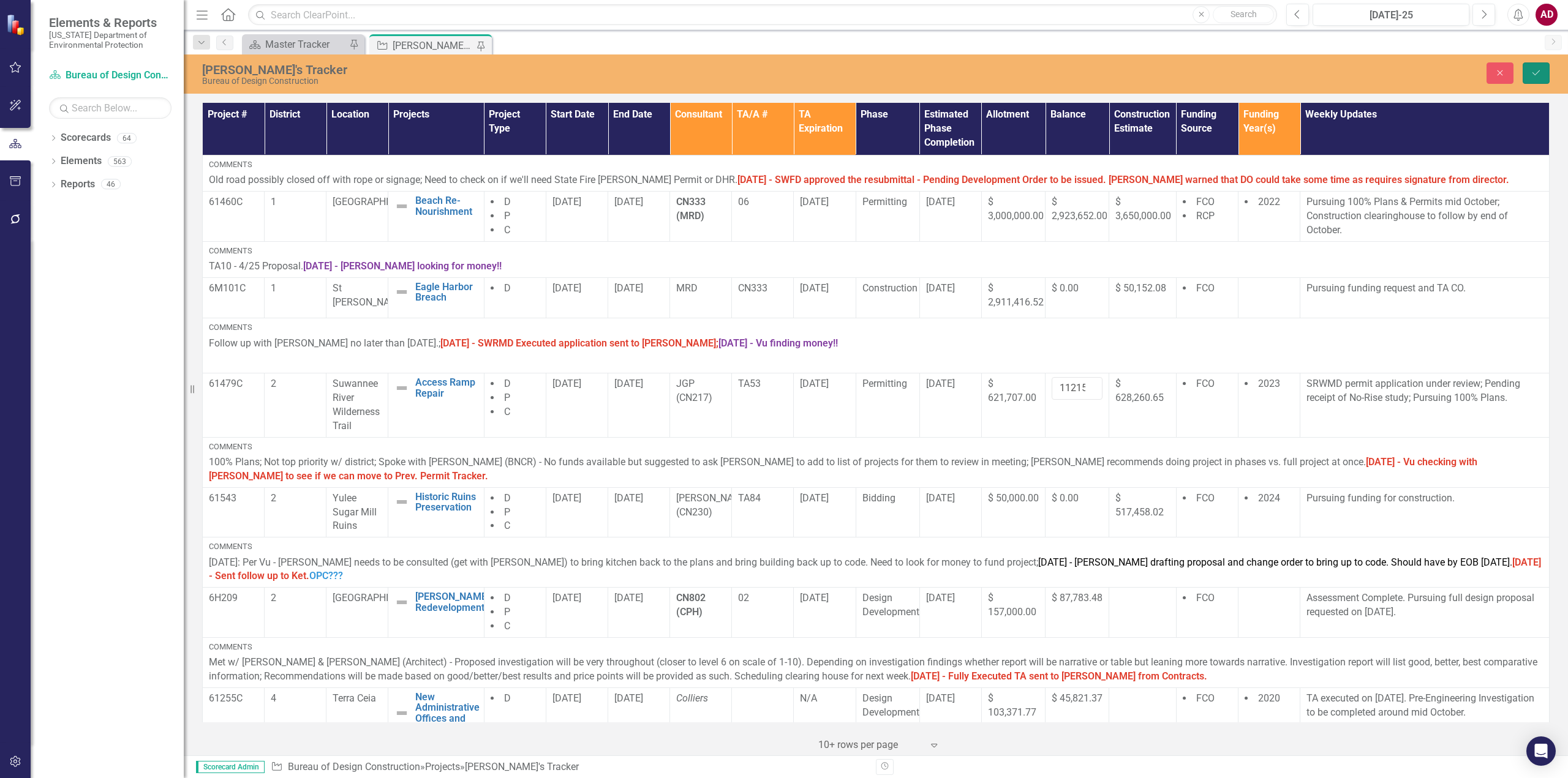
click at [1532, 77] on icon "Save" at bounding box center [1535, 73] width 11 height 9
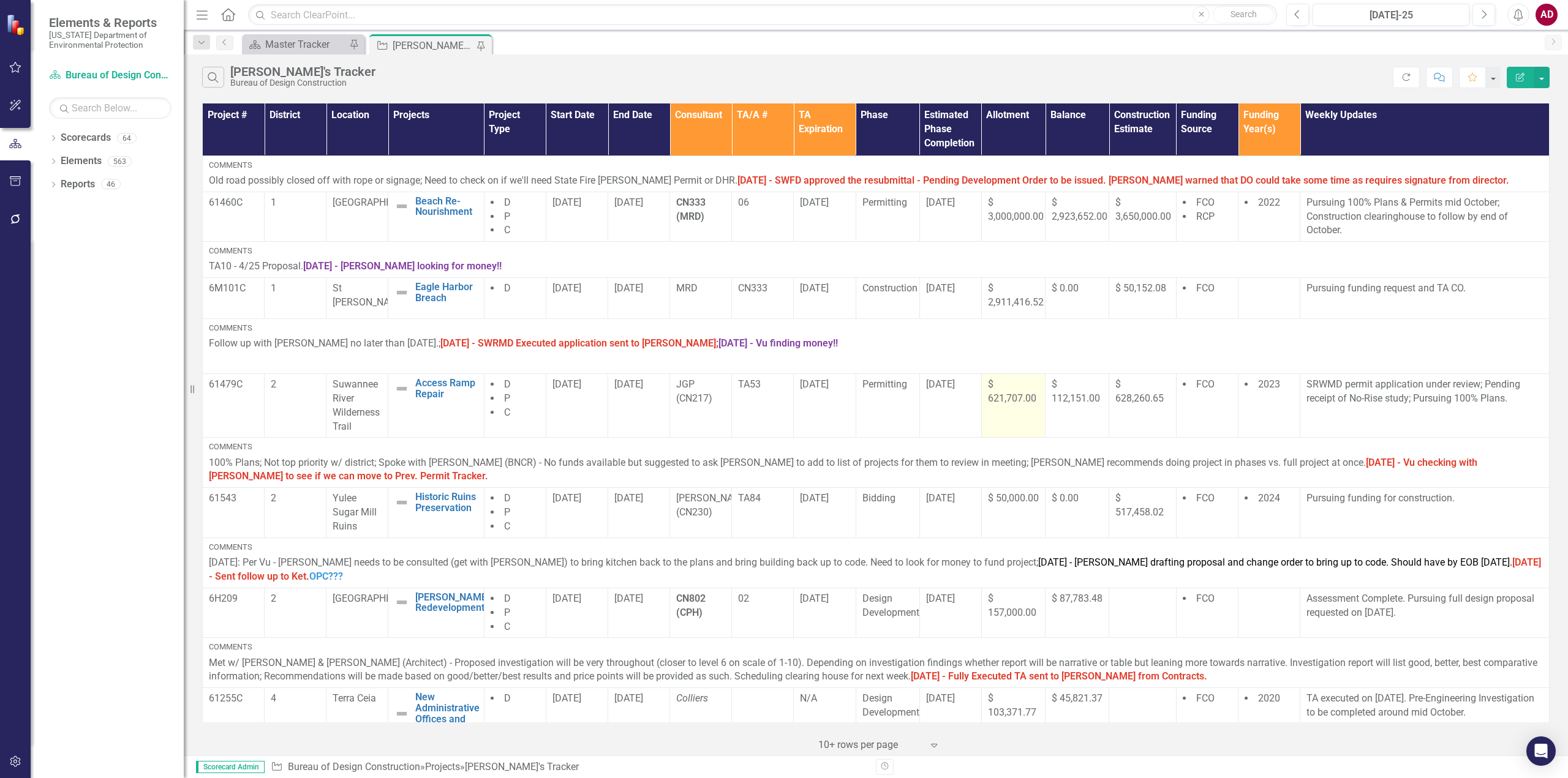
click at [1025, 421] on td "$ 621,707.00" at bounding box center [1013, 405] width 64 height 64
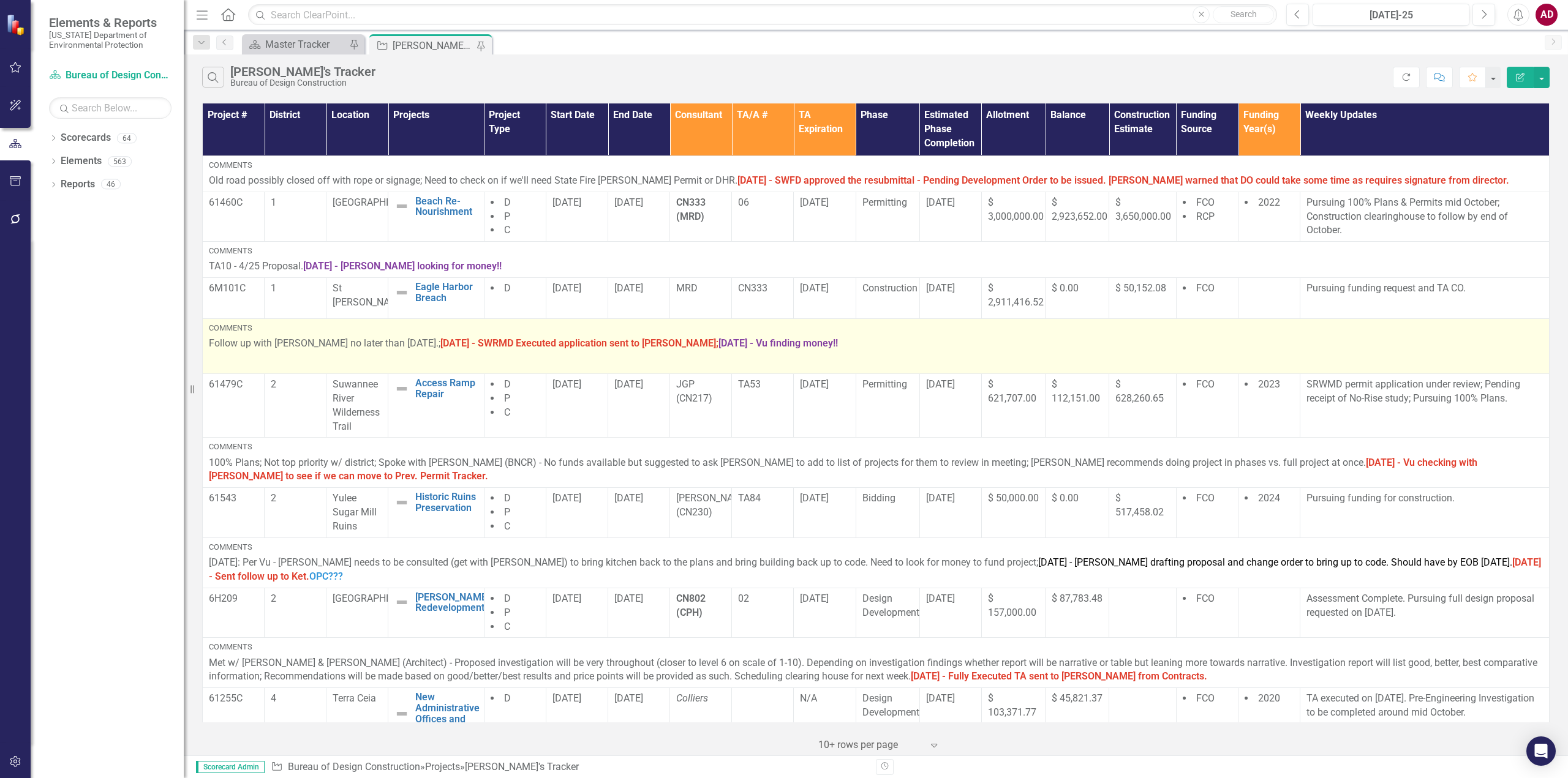
click at [840, 344] on p "Follow up with [PERSON_NAME] no later than [DATE].; [DATE] - SWRMD Executed app…" at bounding box center [876, 344] width 1334 height 16
click at [841, 345] on p "Follow up with [PERSON_NAME] no later than [DATE].; [DATE] - SWRMD Executed app…" at bounding box center [876, 344] width 1334 height 16
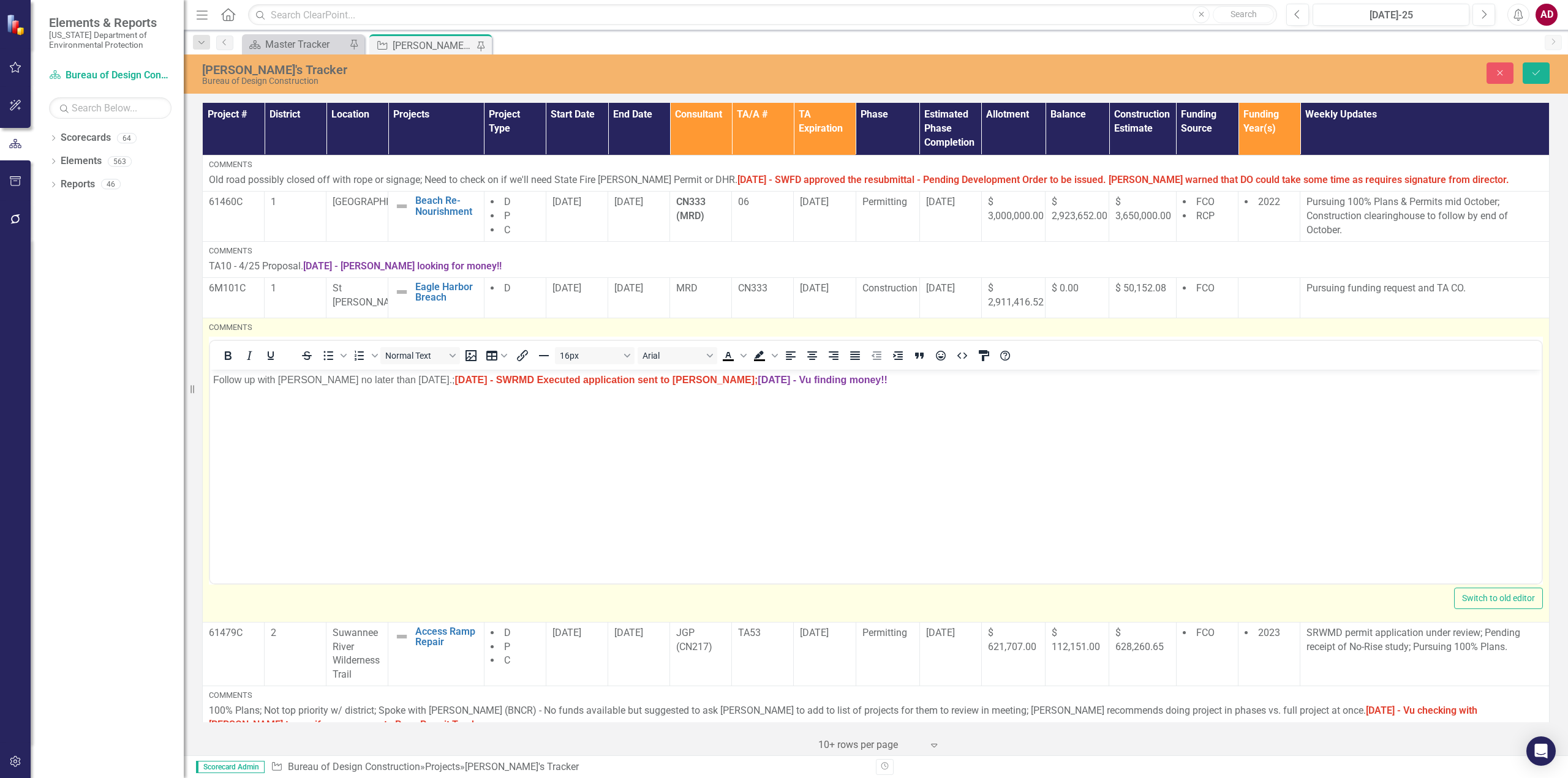
click at [858, 388] on body "Follow up with [PERSON_NAME] no later than [DATE].; [DATE] - SWRMD Executed app…" at bounding box center [875, 461] width 1331 height 183
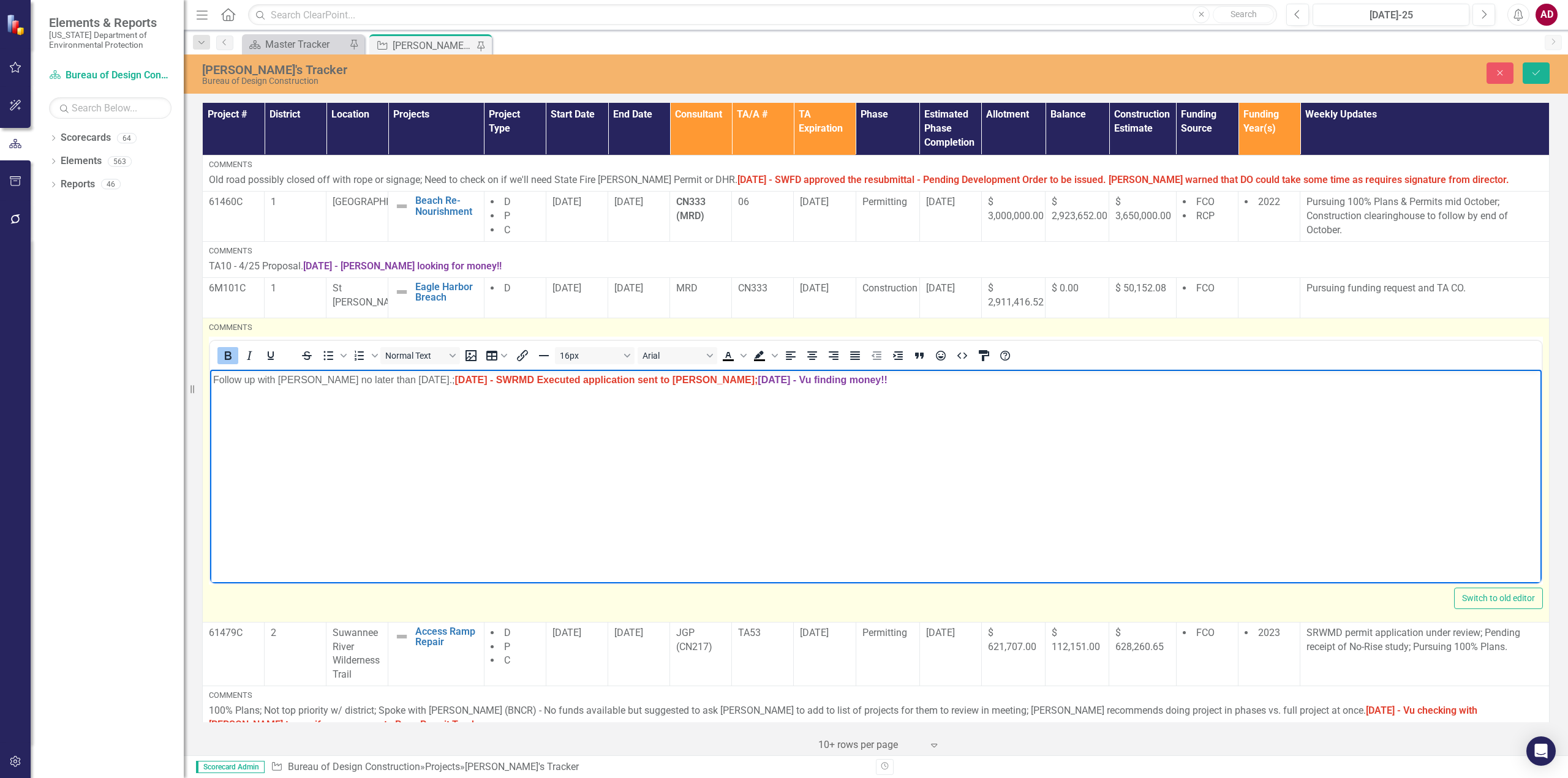
click at [852, 385] on p "Follow up with [PERSON_NAME] no later than [DATE].; [DATE] - SWRMD Executed app…" at bounding box center [876, 379] width 1325 height 15
click at [853, 380] on p "Follow up with [PERSON_NAME] no later than [DATE].; [DATE] - SWRMD Executed app…" at bounding box center [876, 379] width 1325 height 15
drag, startPoint x: 1124, startPoint y: 376, endPoint x: 825, endPoint y: 380, distance: 299.0
click at [825, 380] on p "Follow up with [PERSON_NAME] no later than [DATE].; [DATE] - SWRMD Executed app…" at bounding box center [876, 379] width 1325 height 15
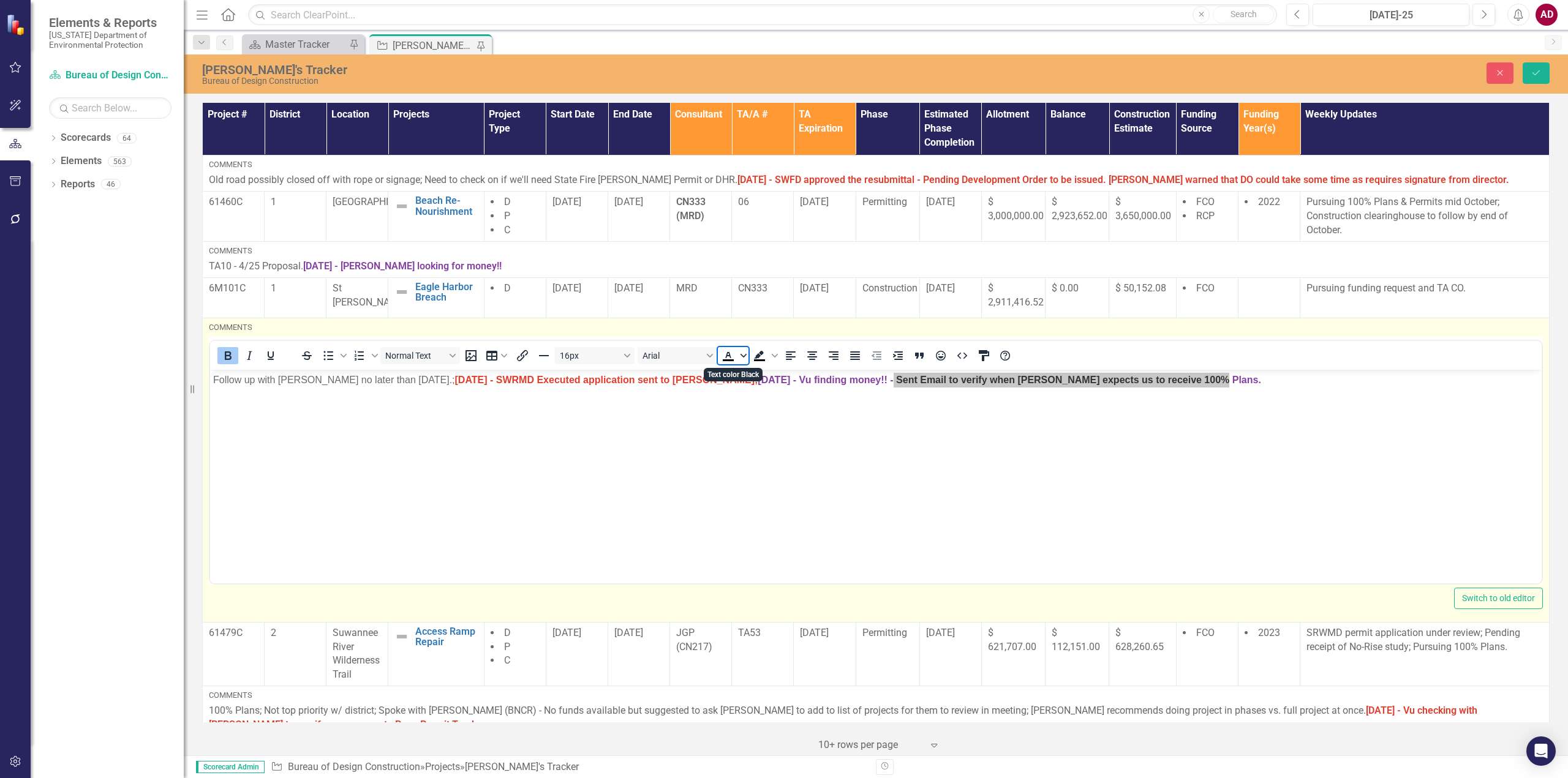
click at [746, 355] on icon "Text color Black" at bounding box center [743, 356] width 6 height 4
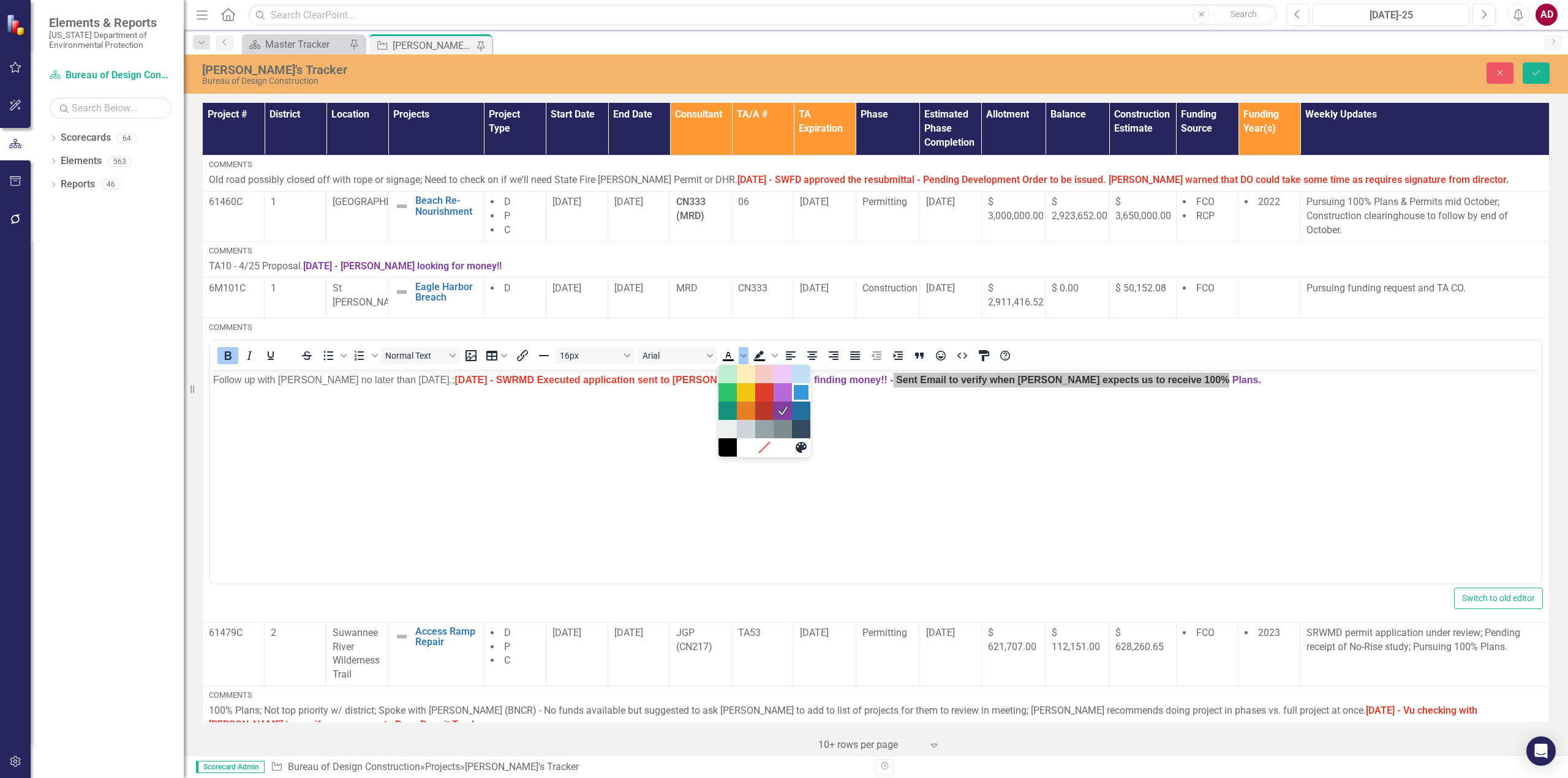
click at [804, 395] on div "Blue" at bounding box center [801, 392] width 15 height 15
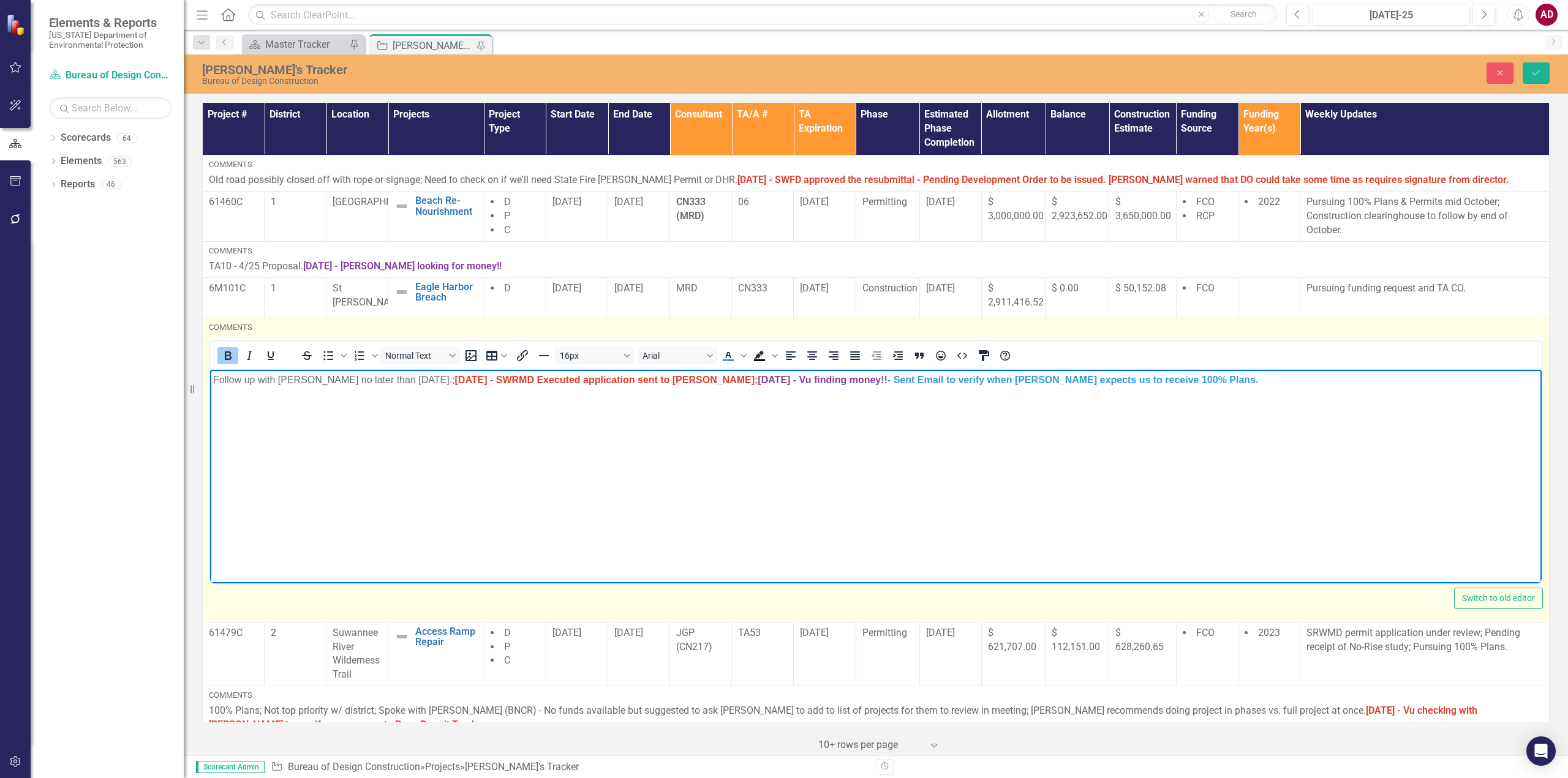
click at [943, 447] on body "Follow up with [PERSON_NAME] no later than [DATE].; [DATE] - SWRMD Executed app…" at bounding box center [875, 461] width 1331 height 183
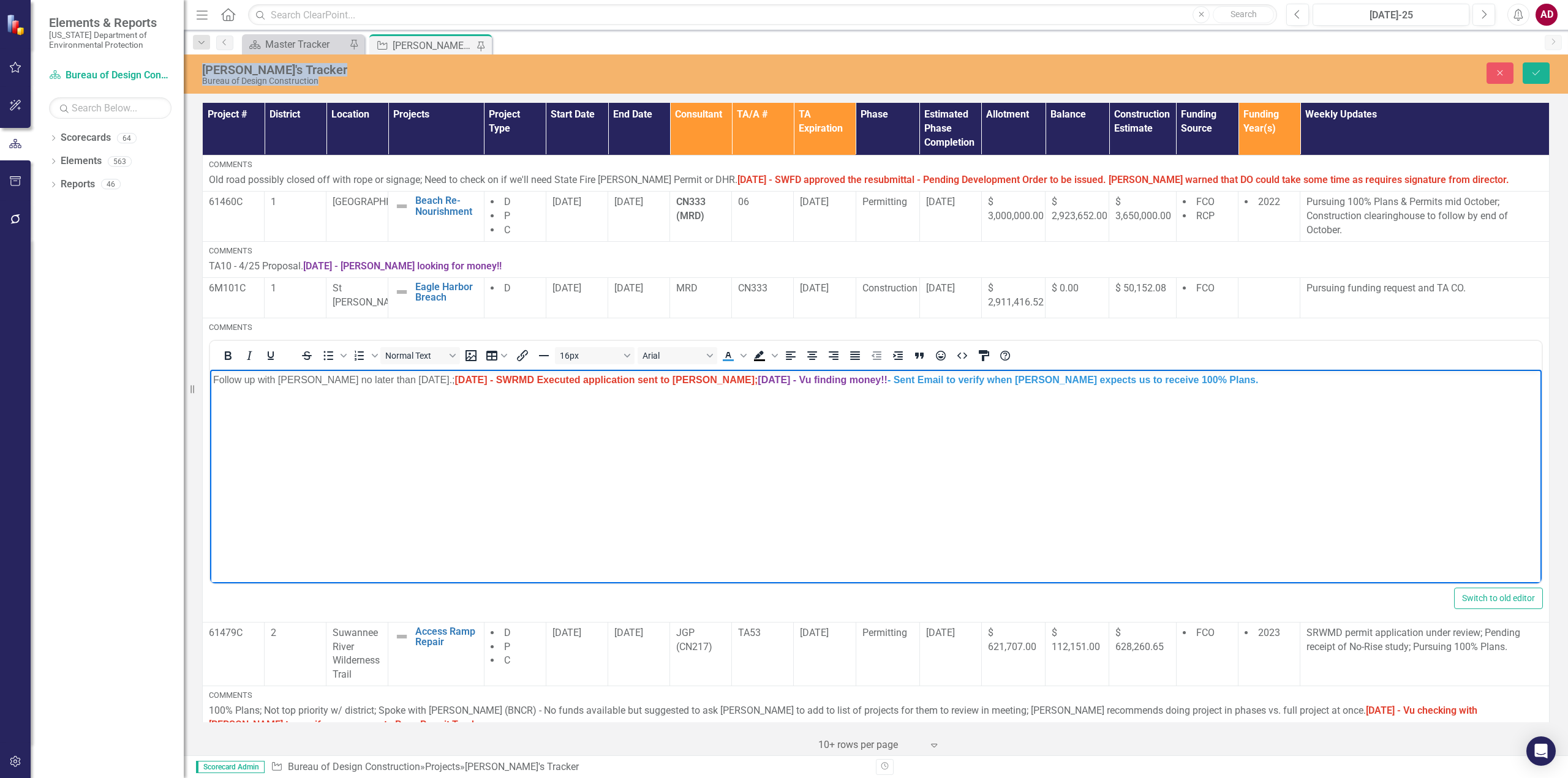
drag, startPoint x: 1567, startPoint y: 60, endPoint x: 1567, endPoint y: 40, distance: 20.0
click at [1567, 40] on div "Menu Home Search Close Search Previous [DATE]-25 Next Alerts AD User Edit Profi…" at bounding box center [875, 389] width 1384 height 778
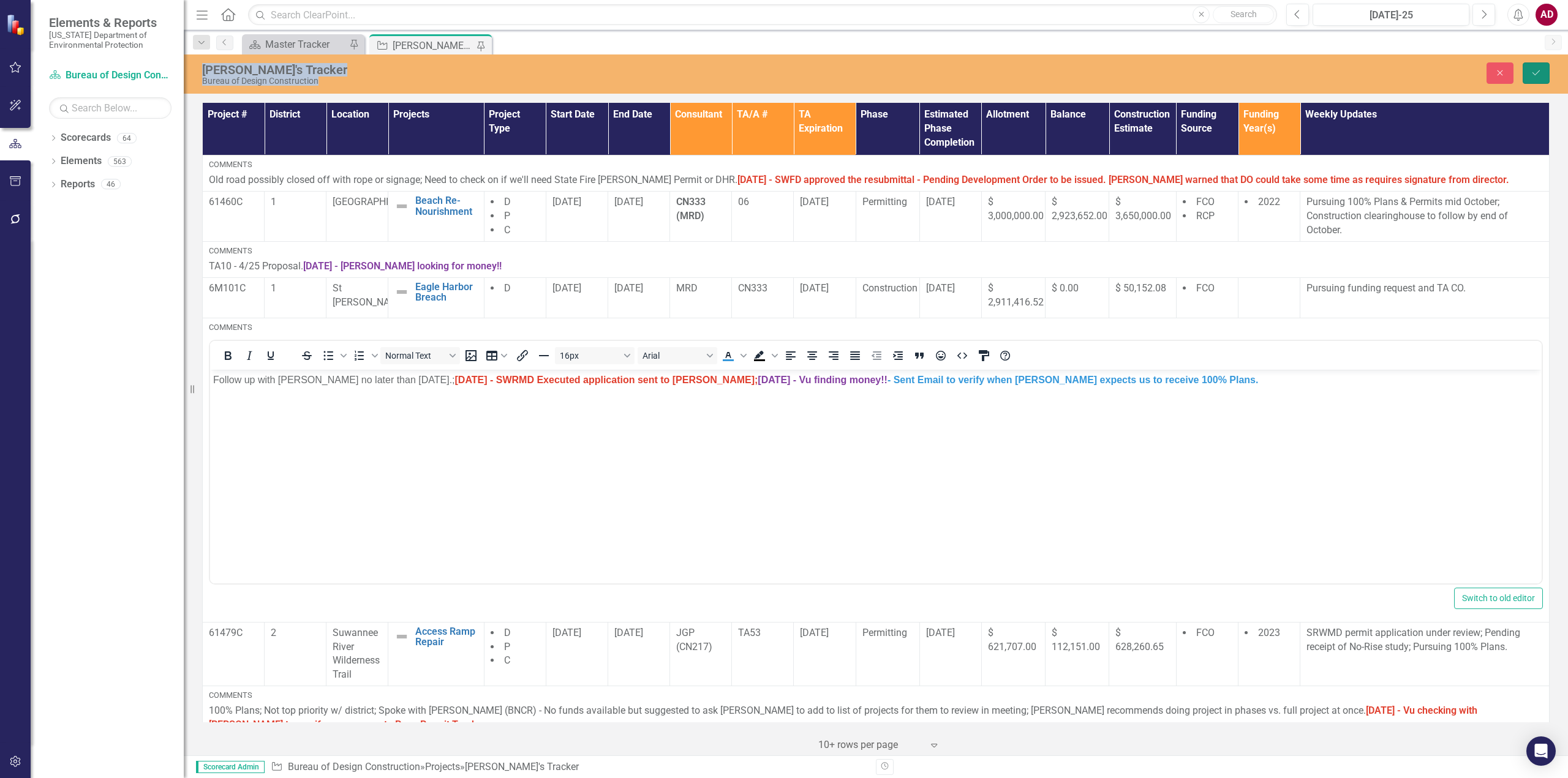
click at [1541, 70] on icon "Save" at bounding box center [1535, 73] width 11 height 9
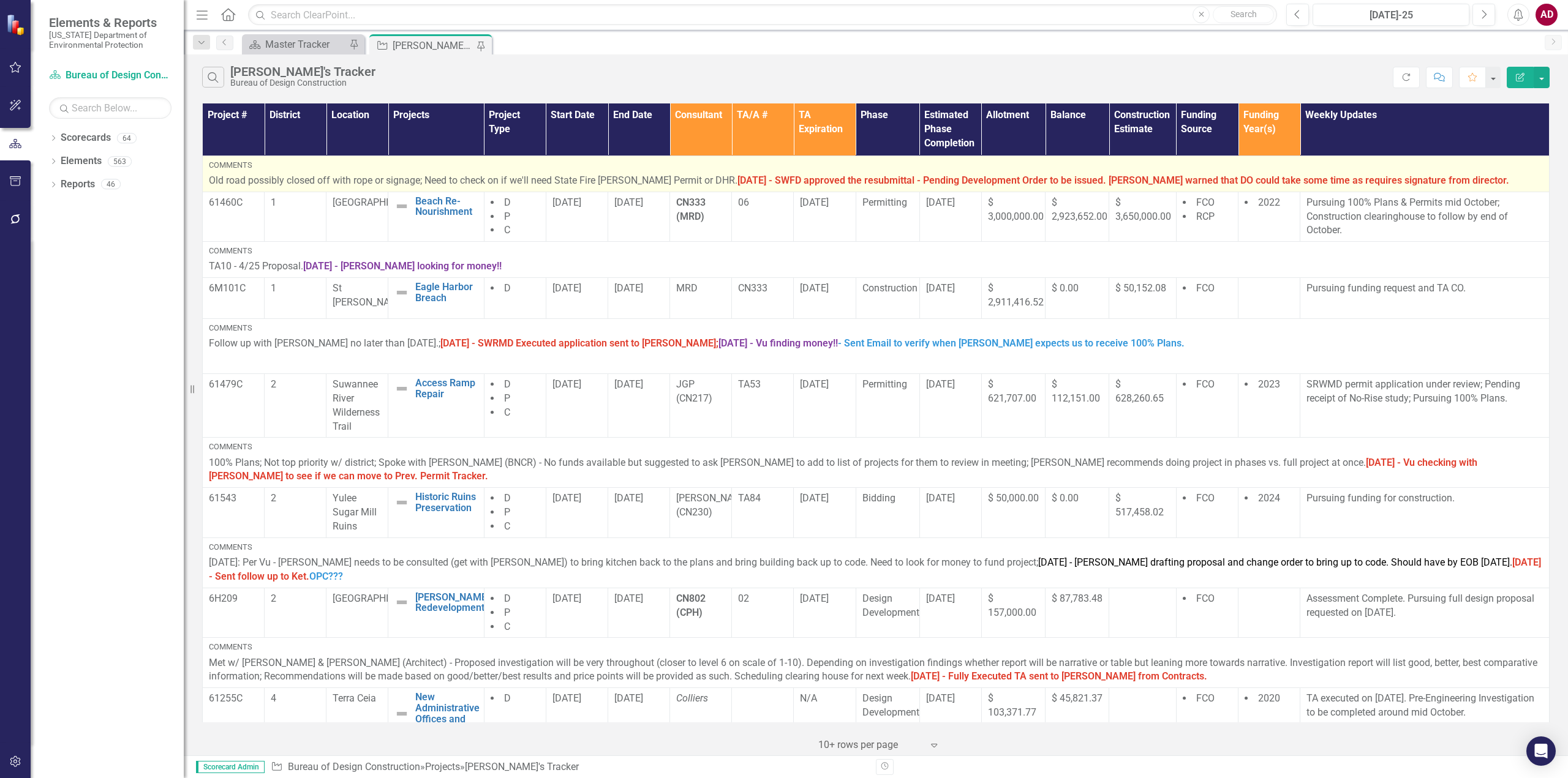
click at [1448, 180] on p "Old road possibly closed off with rope or signage; Need to check on if we'll ne…" at bounding box center [876, 181] width 1334 height 14
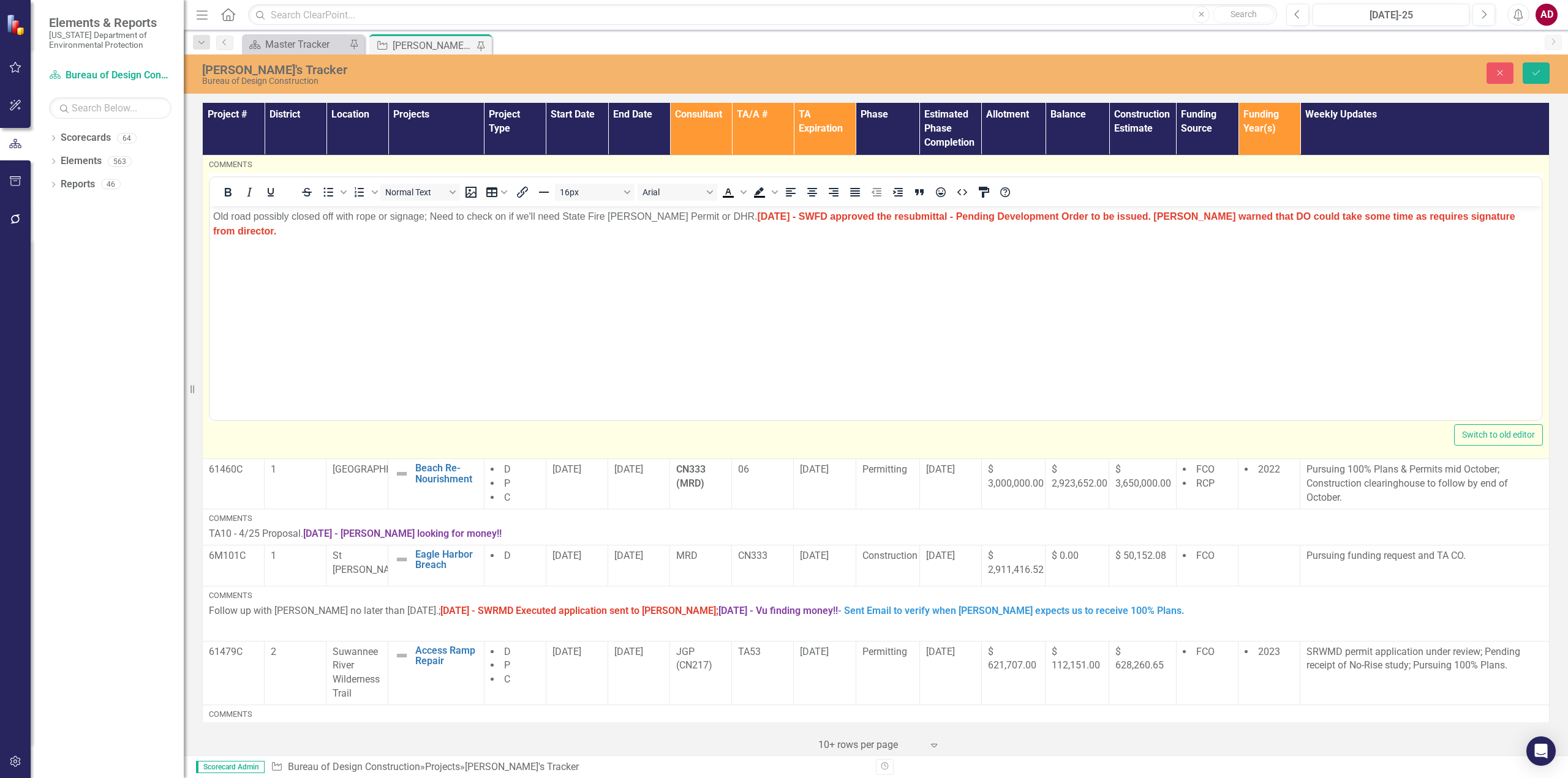
click at [1502, 218] on p "Old road possibly closed off with rope or signage; Need to check on if we'll ne…" at bounding box center [876, 223] width 1325 height 29
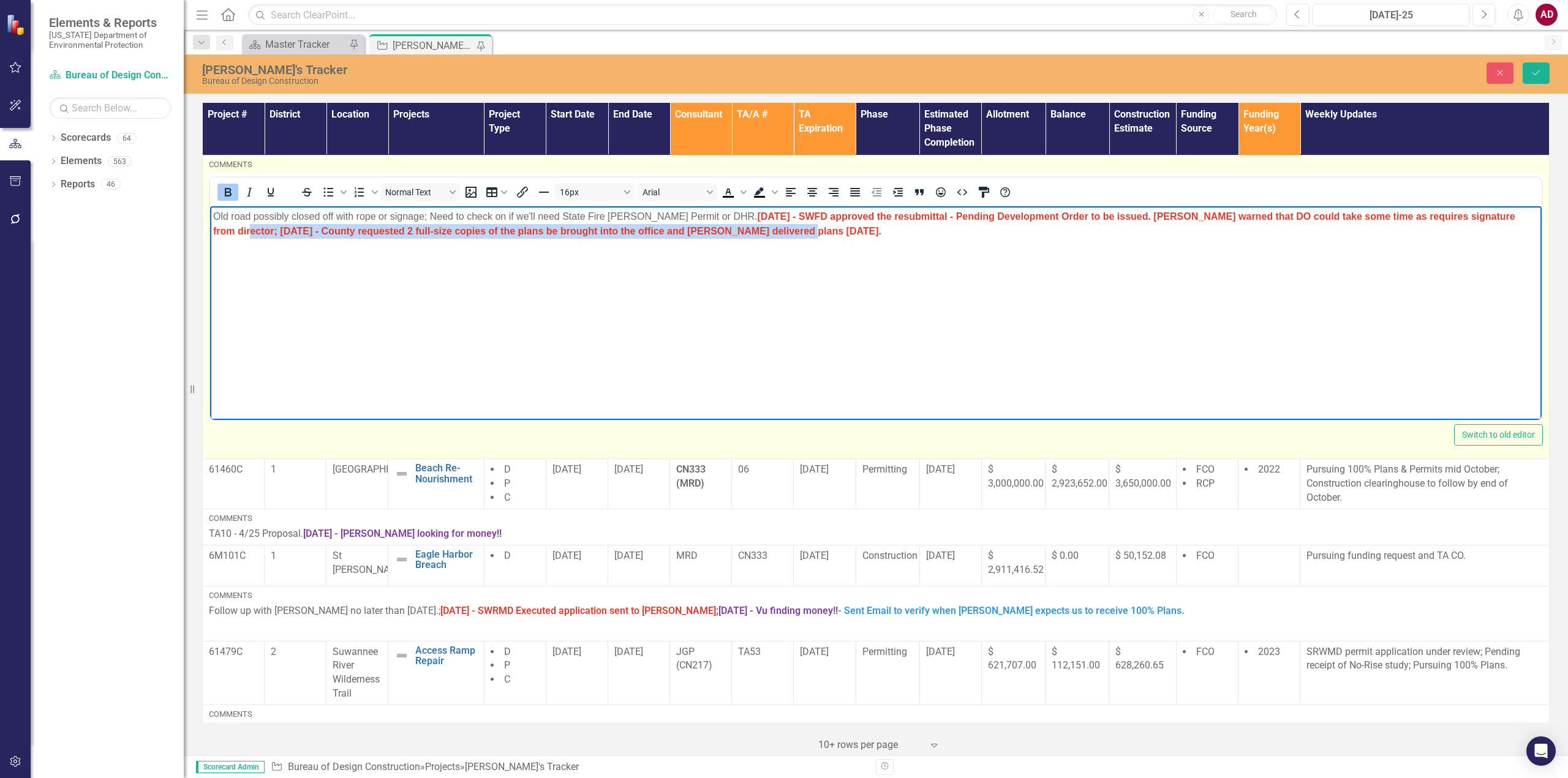
drag, startPoint x: 722, startPoint y: 235, endPoint x: 1485, endPoint y: 211, distance: 763.4
click at [1485, 211] on p "Old road possibly closed off with rope or signage; Need to check on if we'll ne…" at bounding box center [876, 223] width 1325 height 29
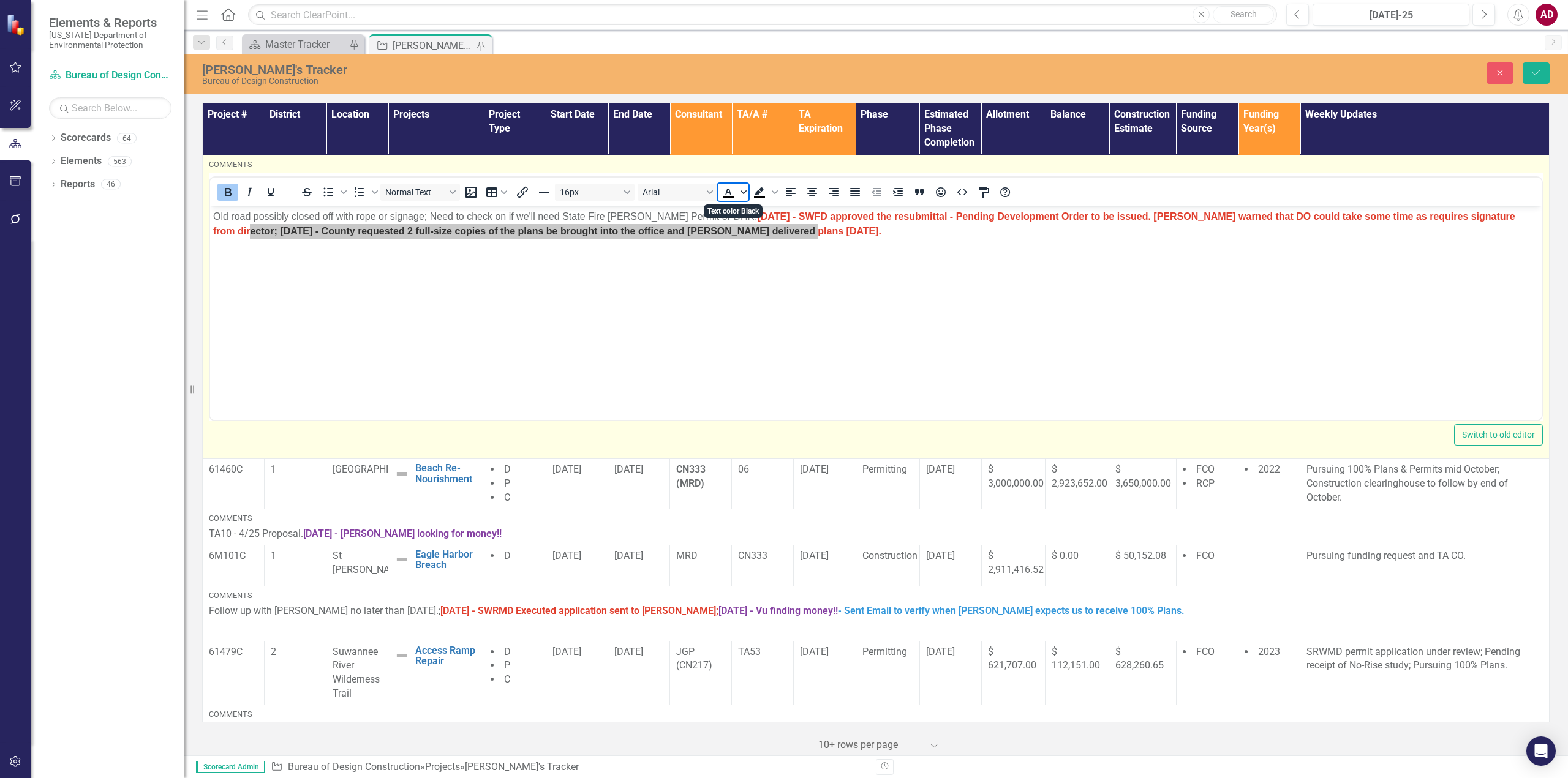
click at [740, 194] on span "Text color Black" at bounding box center [743, 192] width 10 height 17
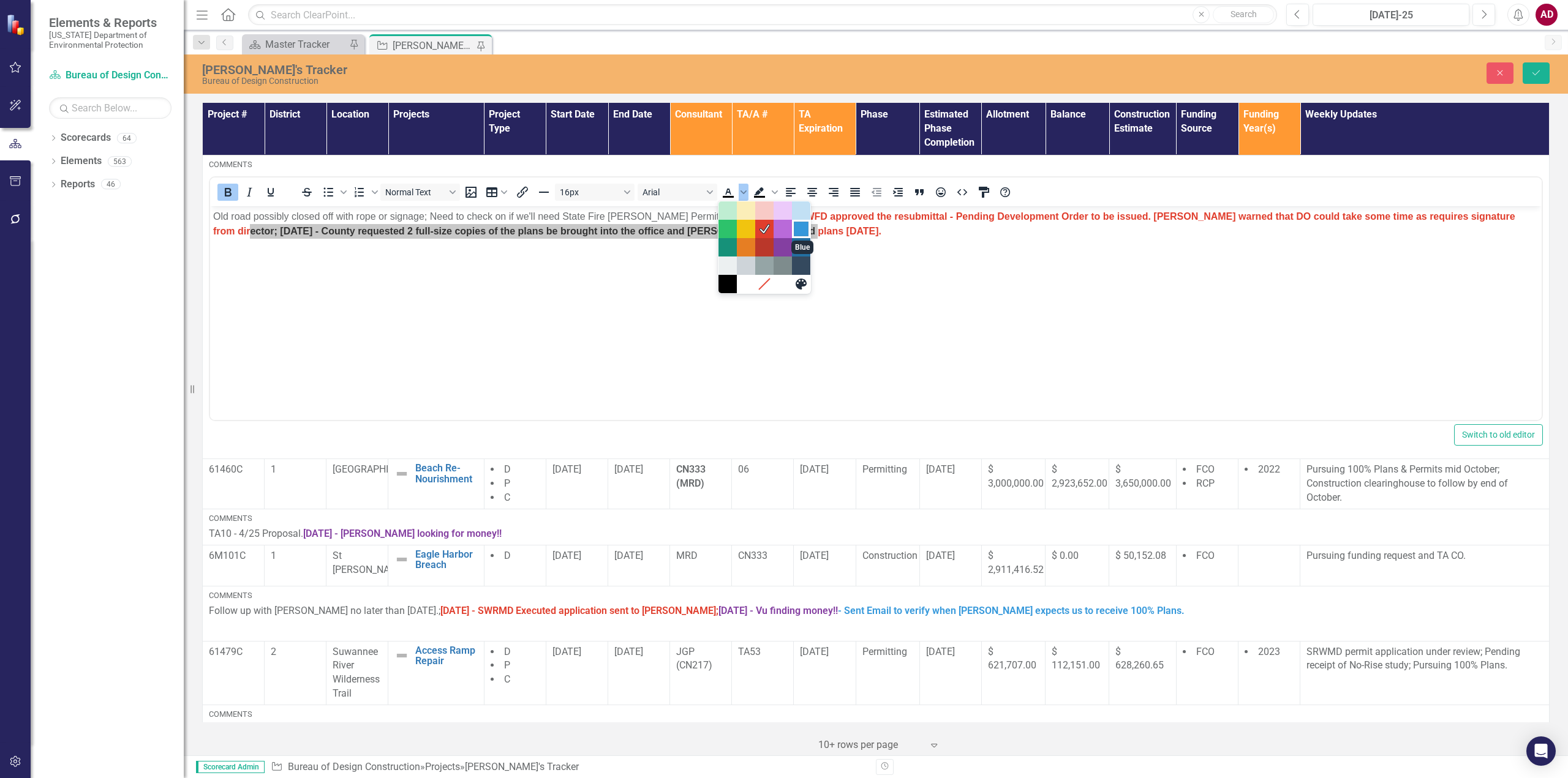
drag, startPoint x: 807, startPoint y: 226, endPoint x: 599, endPoint y: 18, distance: 294.2
click at [807, 226] on div "Blue" at bounding box center [801, 229] width 15 height 15
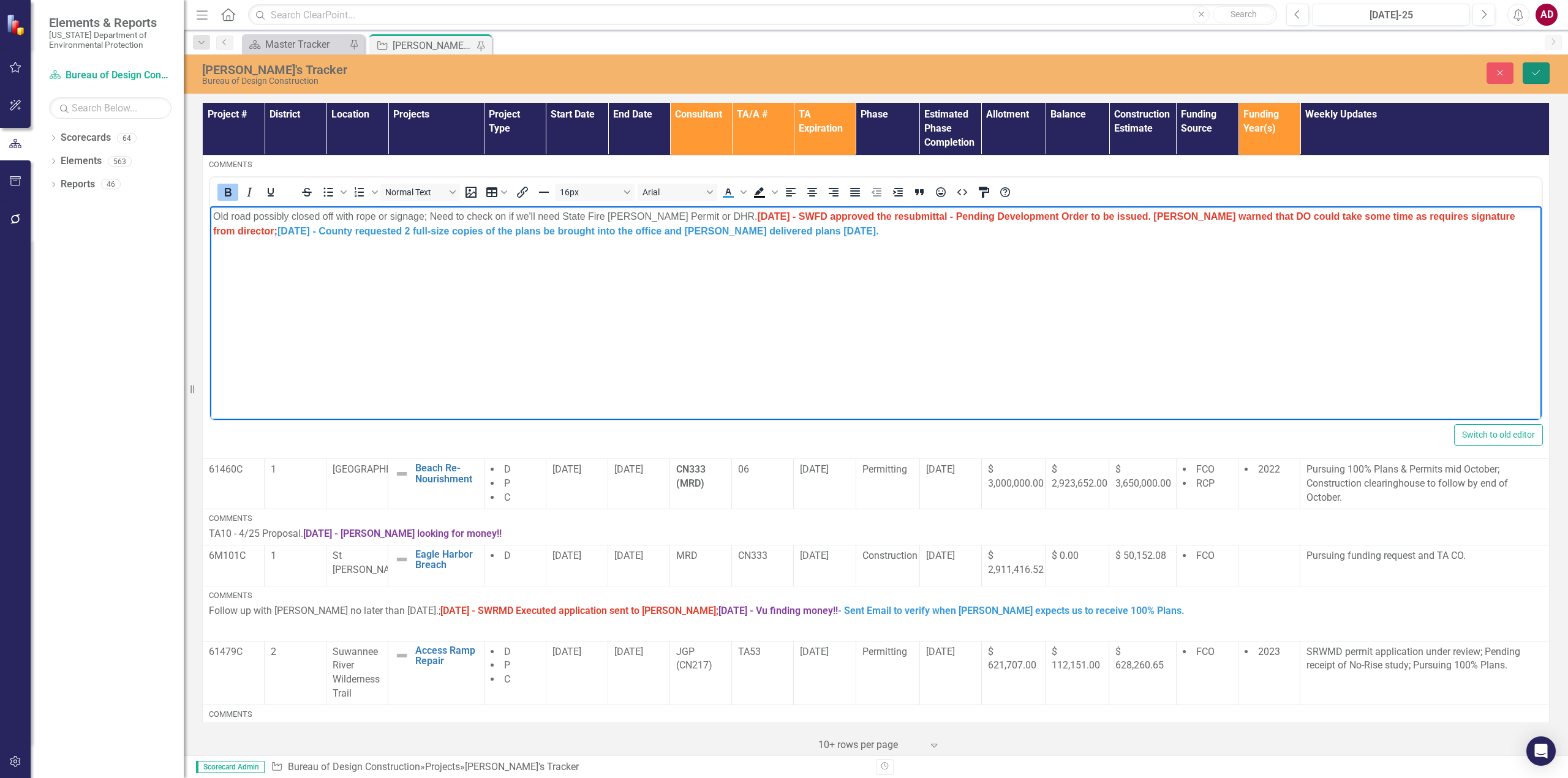
click at [1532, 73] on icon "Save" at bounding box center [1535, 73] width 11 height 9
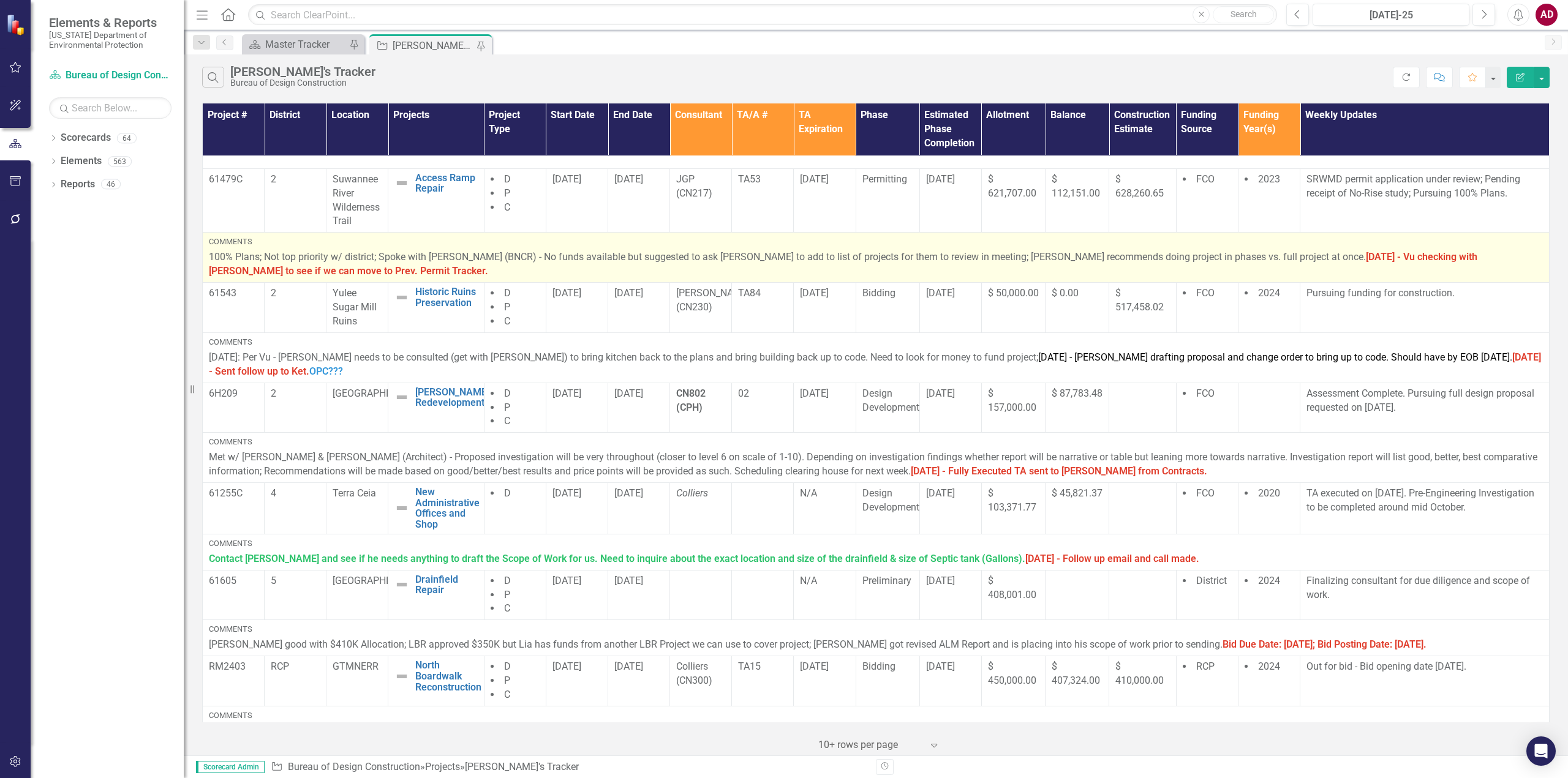
scroll to position [245, 0]
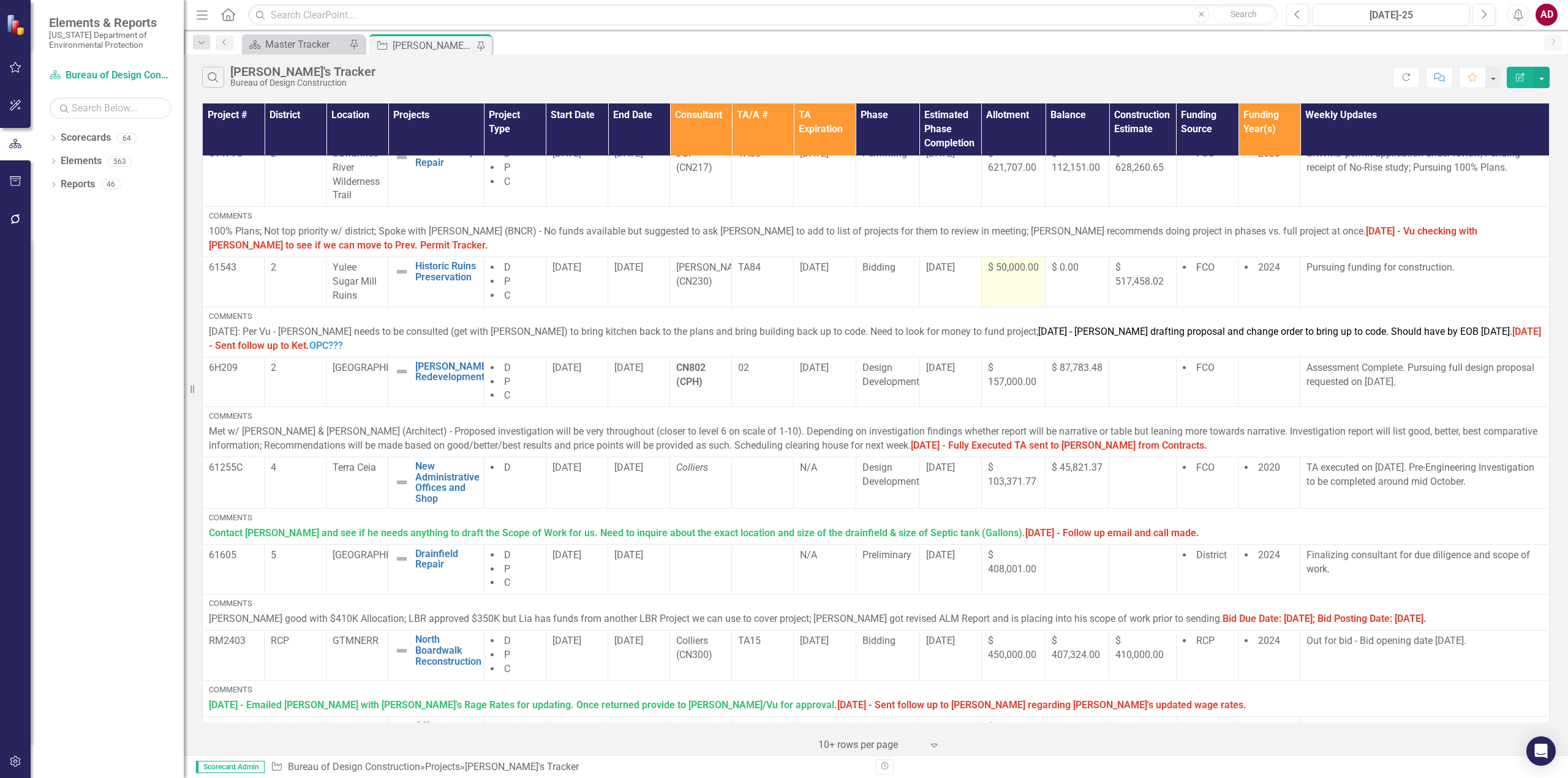
click at [1010, 295] on td "$ 50,000.00" at bounding box center [1013, 282] width 64 height 50
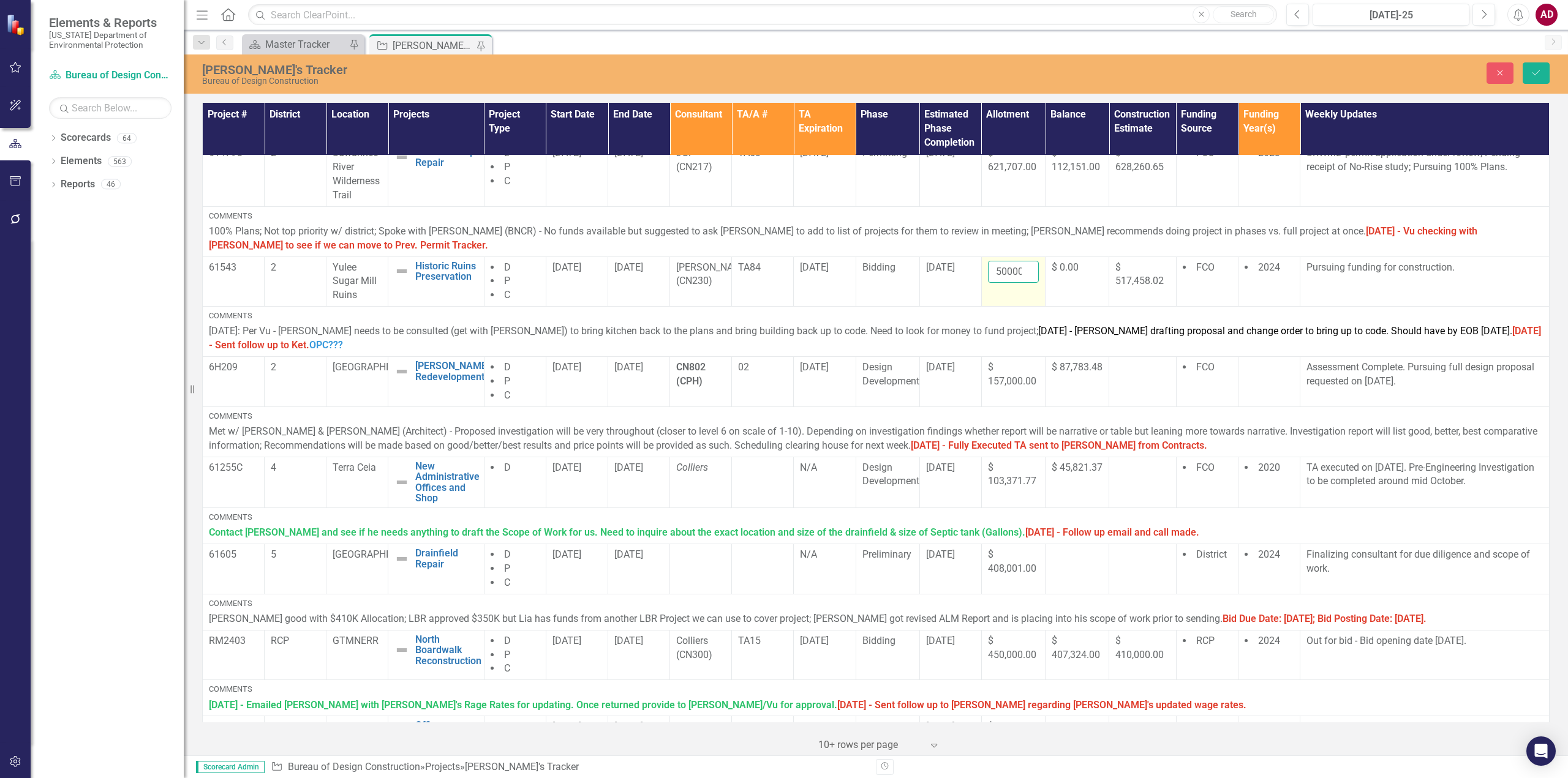
click at [998, 266] on input "50000" at bounding box center [1012, 272] width 51 height 23
type input "33266.25"
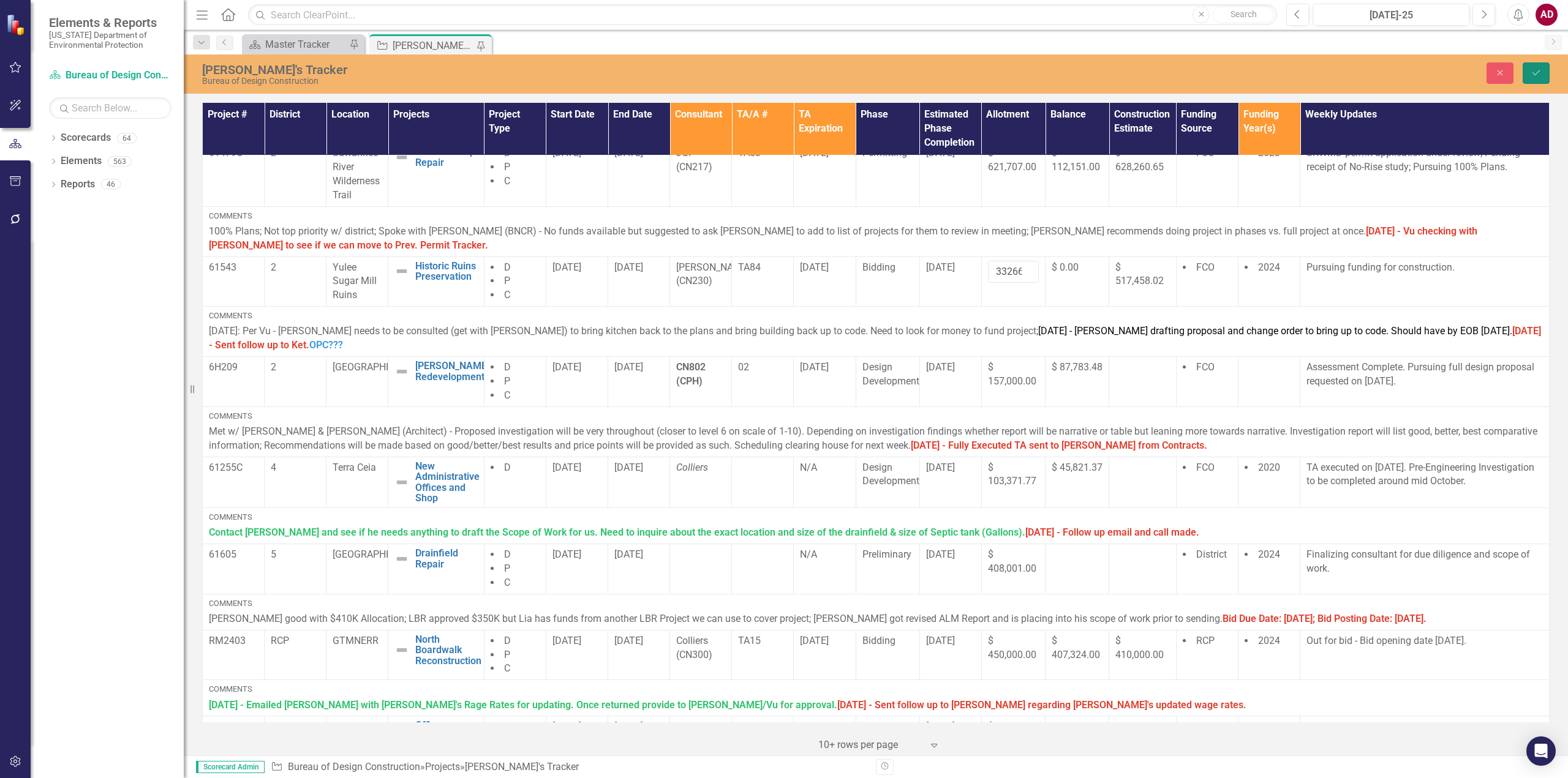
click at [1533, 76] on icon "Save" at bounding box center [1535, 73] width 11 height 9
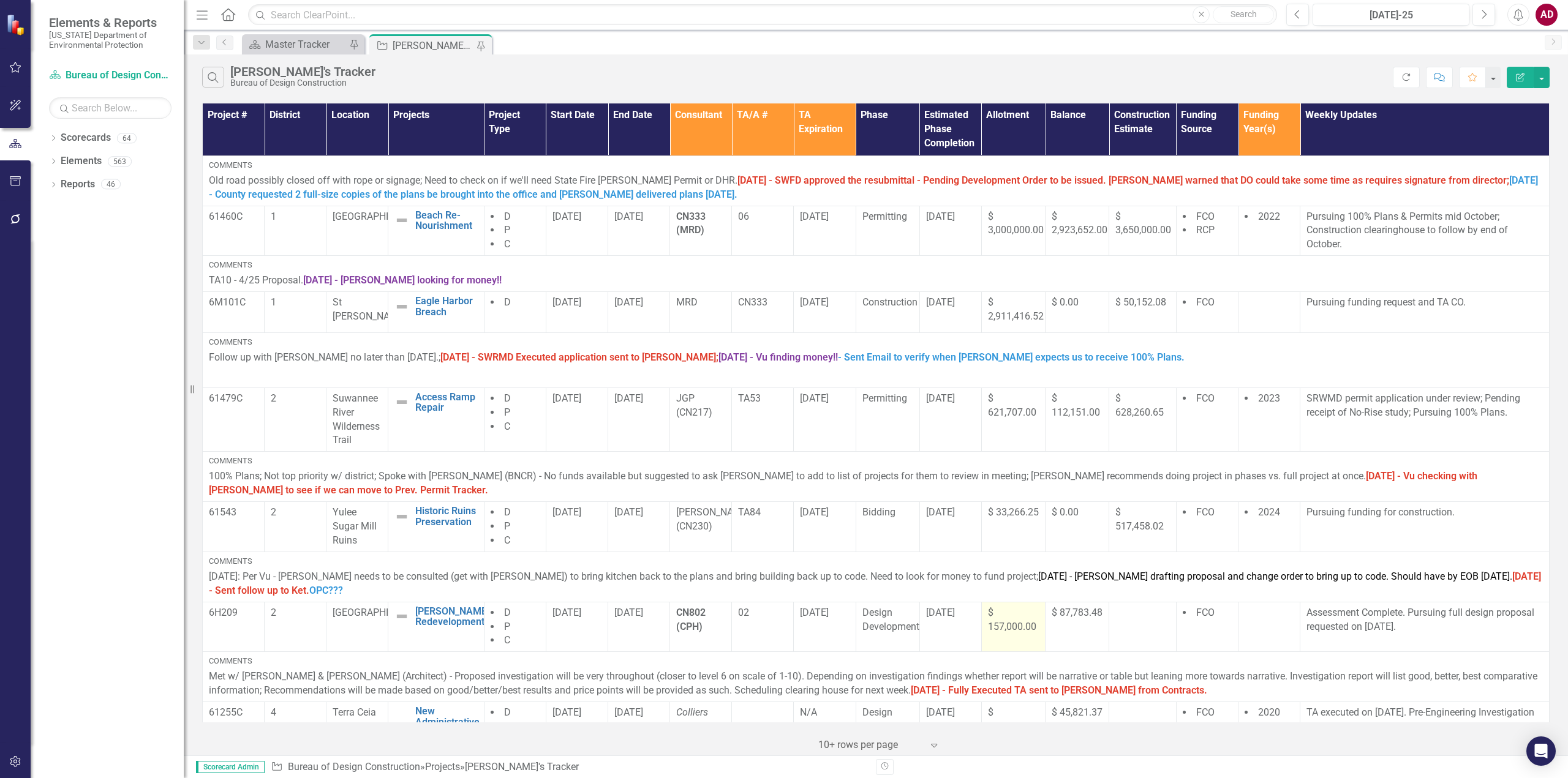
click at [1001, 613] on div "$ 157,000.00" at bounding box center [1012, 620] width 51 height 28
click at [1409, 637] on td "Assessment Complete. Pursuing full design proposal requested on [DATE]." at bounding box center [1424, 627] width 249 height 50
click at [1416, 635] on td "Assessment Complete. Pursuing full design proposal requested on [DATE]." at bounding box center [1424, 627] width 249 height 50
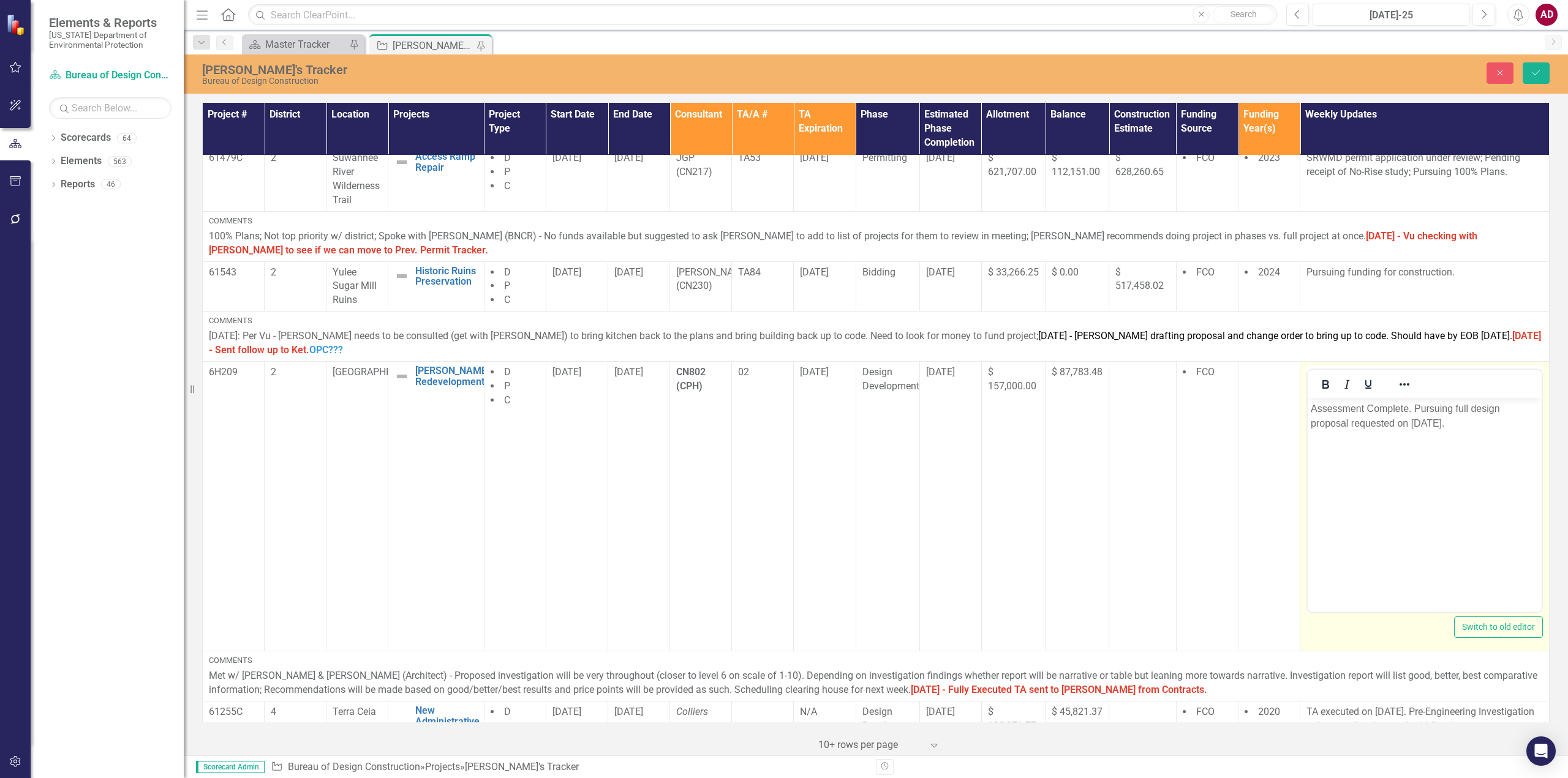
scroll to position [245, 0]
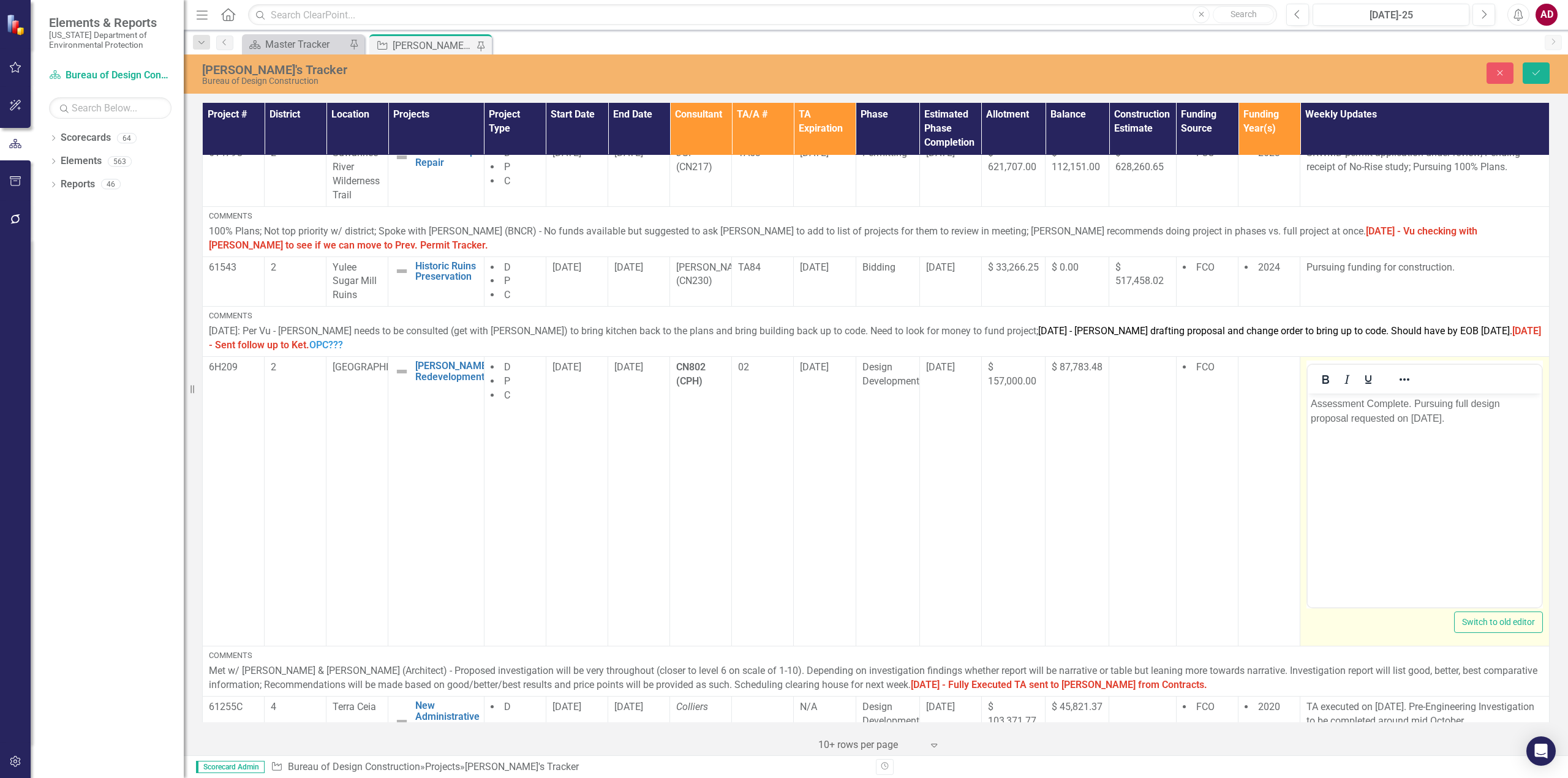
click at [1462, 425] on p "Assessment Complete. Pursuing full design proposal requested on [DATE]." at bounding box center [1424, 411] width 228 height 29
drag, startPoint x: 1445, startPoint y: 417, endPoint x: 1347, endPoint y: 422, distance: 98.1
click at [1347, 422] on p "Assessment Complete. Pursuing full design proposal requested on [DATE]." at bounding box center [1424, 411] width 228 height 29
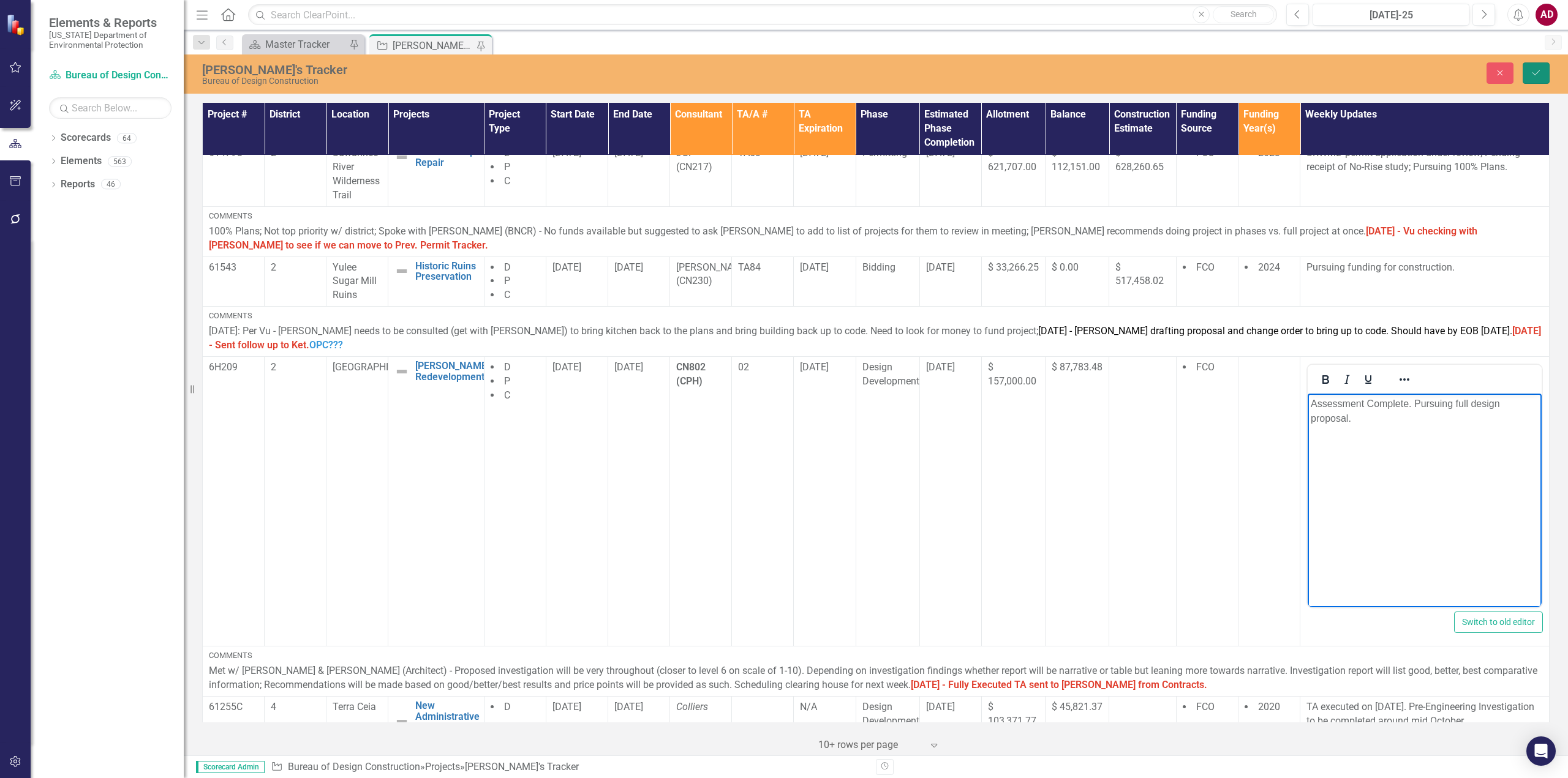
click at [1537, 73] on icon "Save" at bounding box center [1535, 73] width 11 height 9
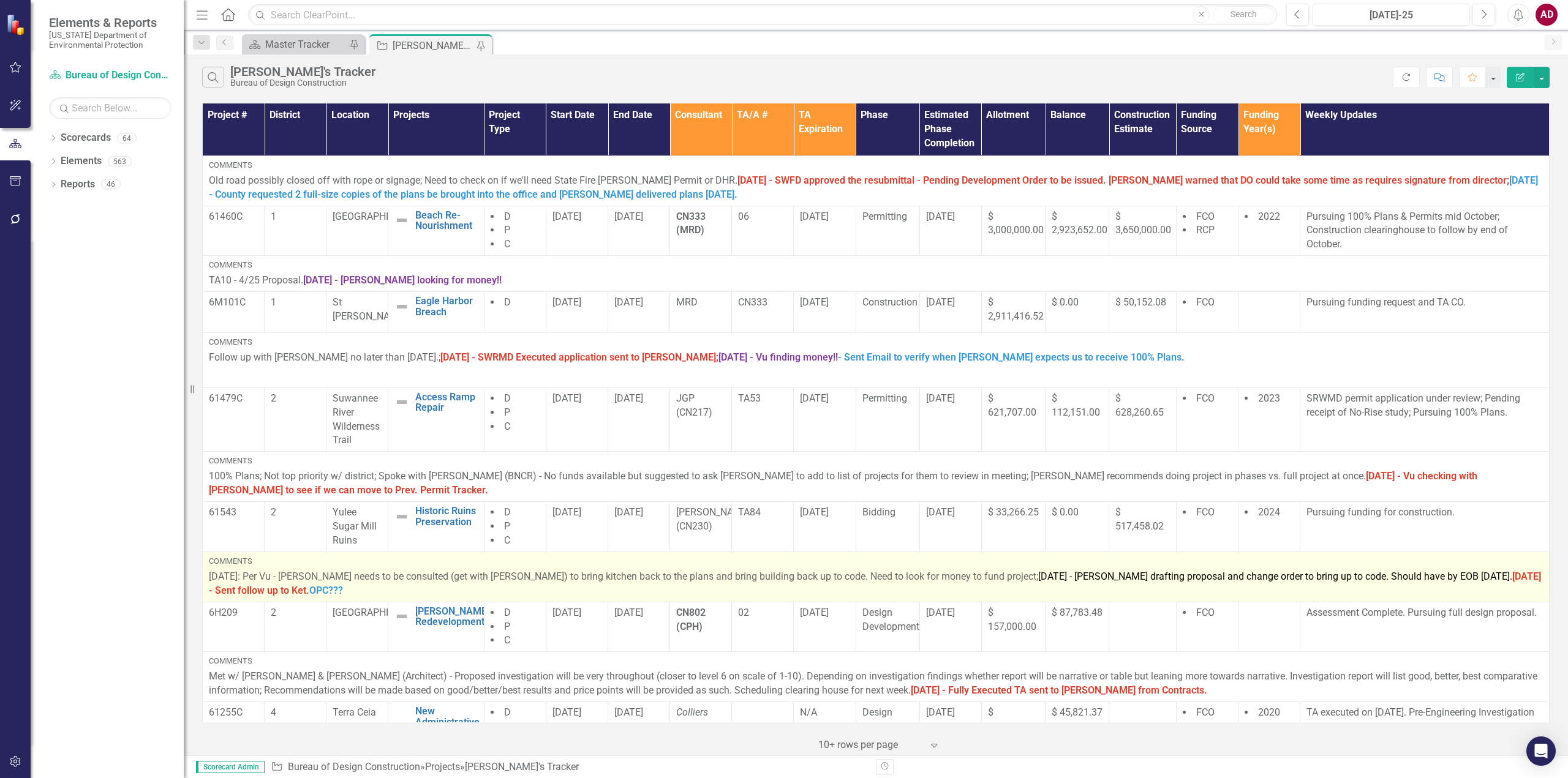
click at [354, 591] on p "[DATE]: Per Vu - [PERSON_NAME] needs to be consulted (get with [PERSON_NAME]) t…" at bounding box center [876, 584] width 1334 height 28
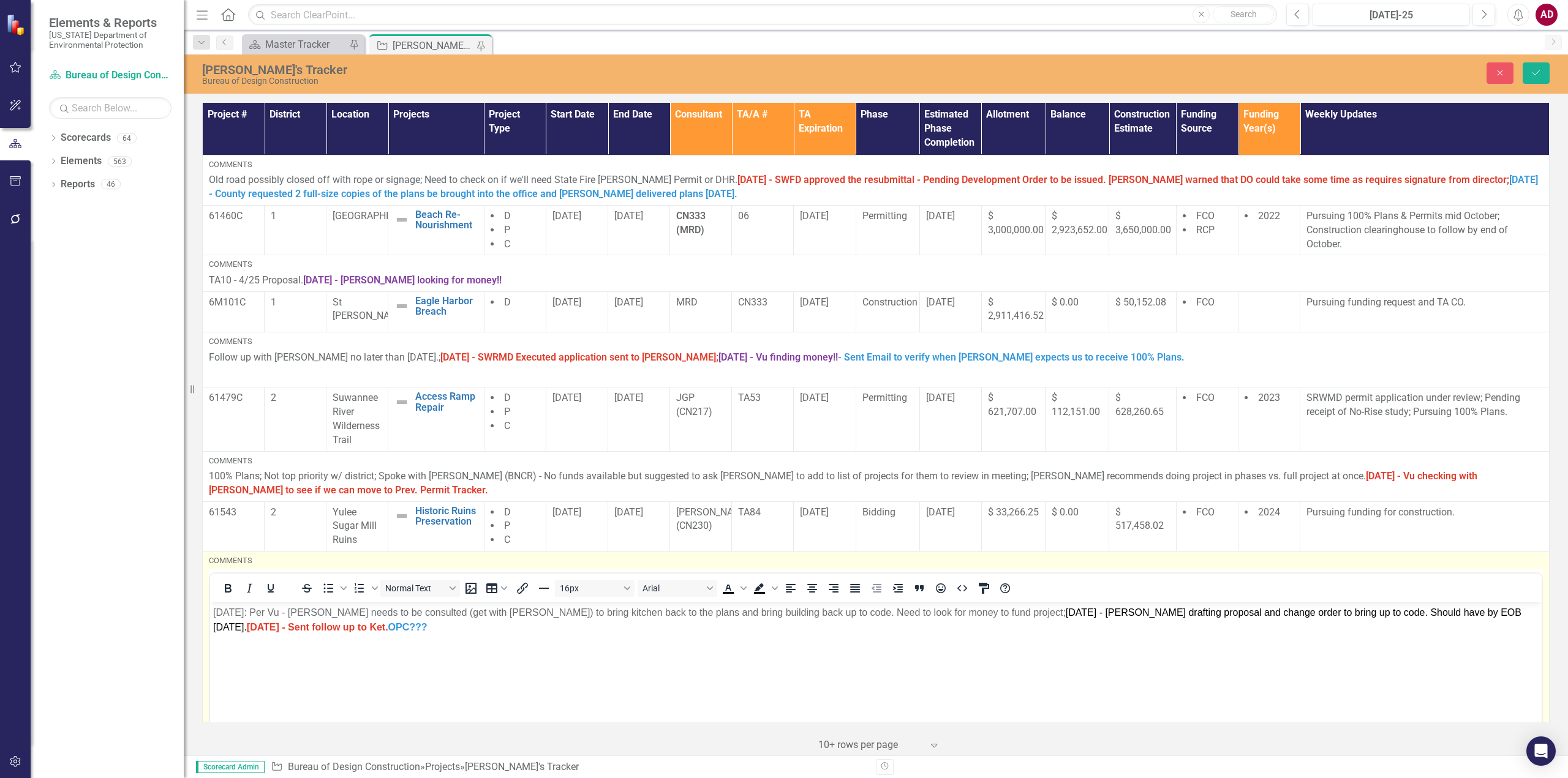
scroll to position [0, 0]
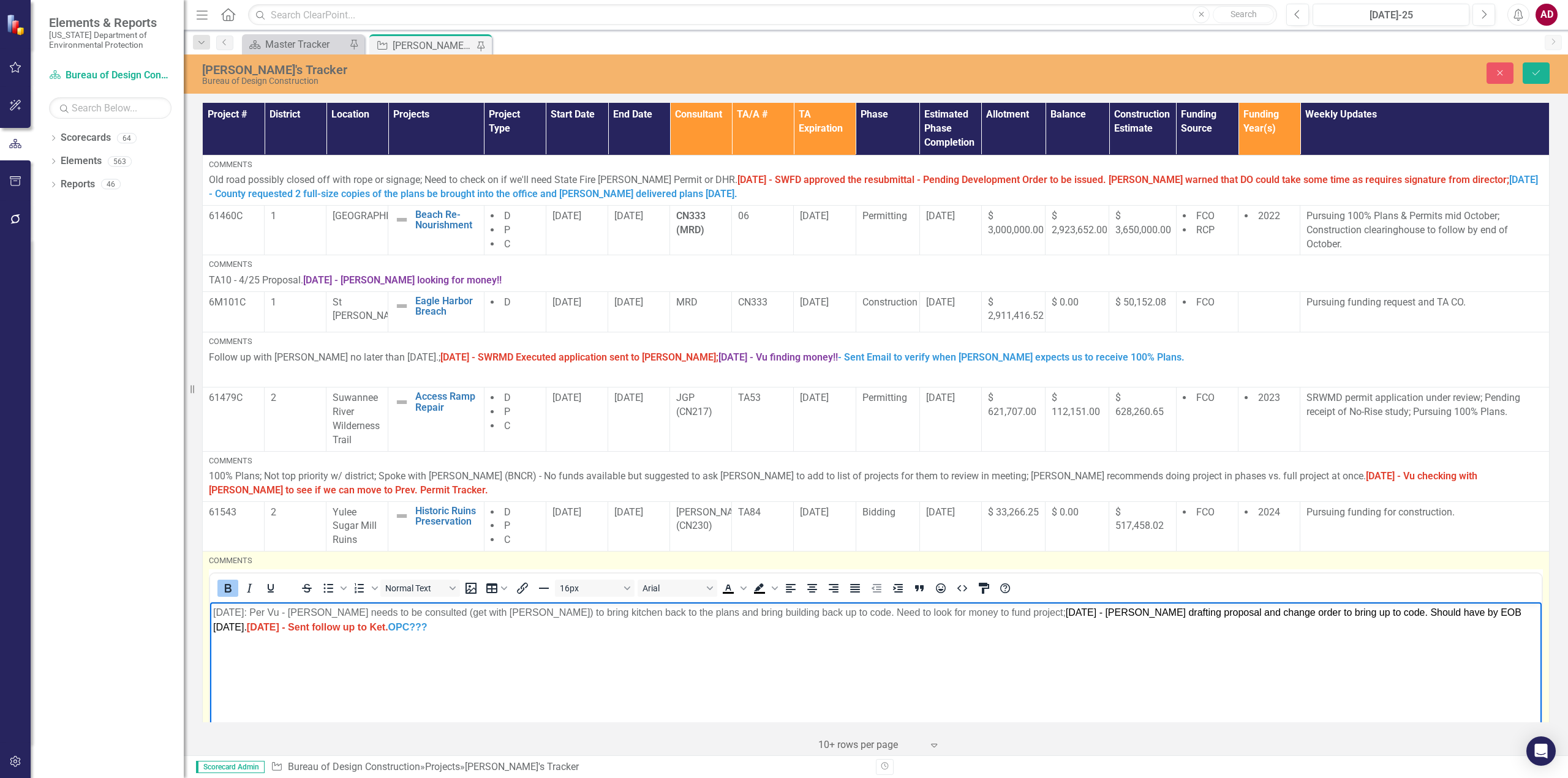
click at [351, 629] on p "[DATE]: Per Vu - [PERSON_NAME] needs to be consulted (get with [PERSON_NAME]) t…" at bounding box center [876, 619] width 1325 height 29
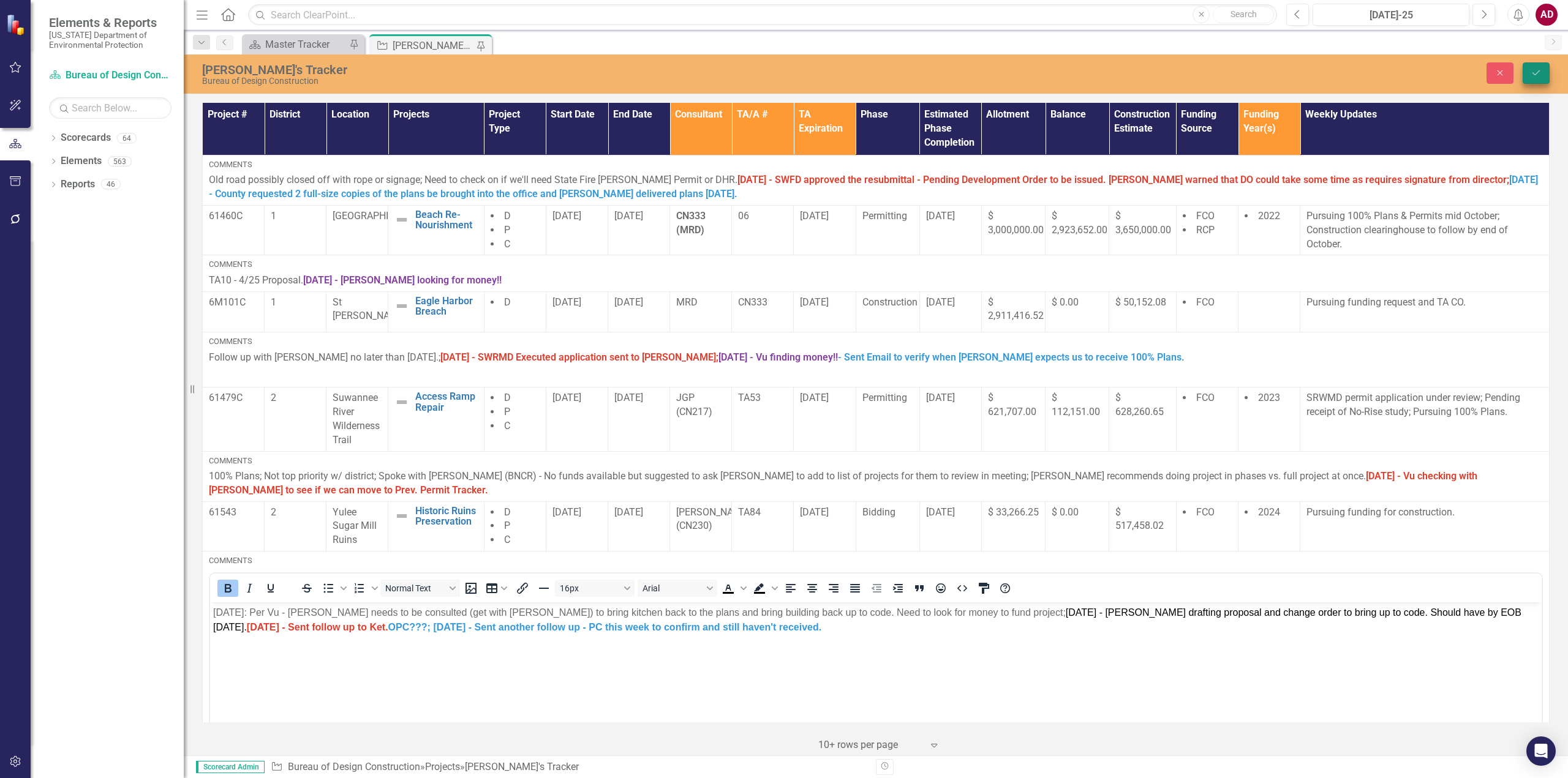
click at [1537, 66] on button "Save" at bounding box center [1536, 73] width 27 height 21
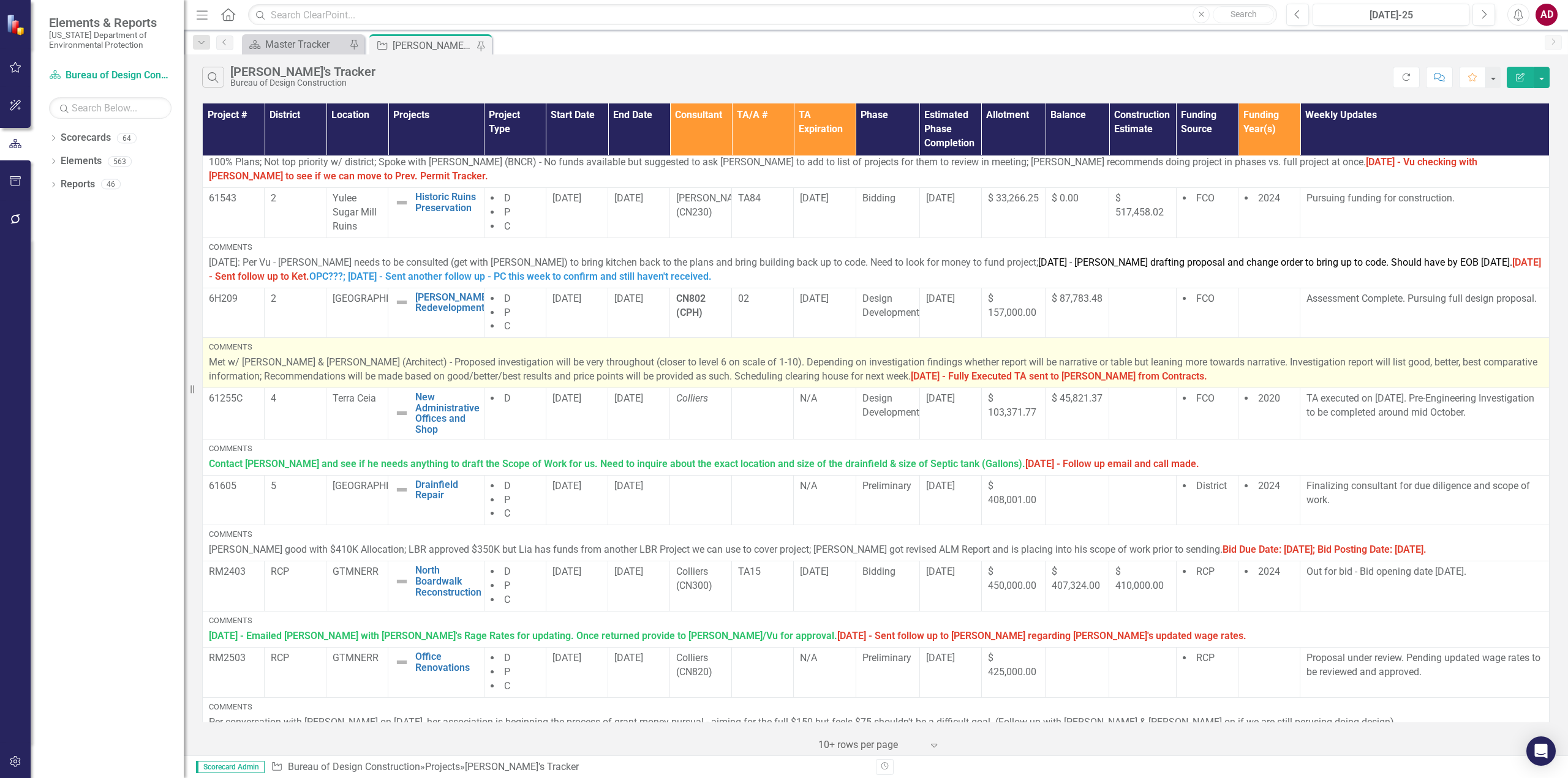
scroll to position [252, 0]
